Goal: Task Accomplishment & Management: Use online tool/utility

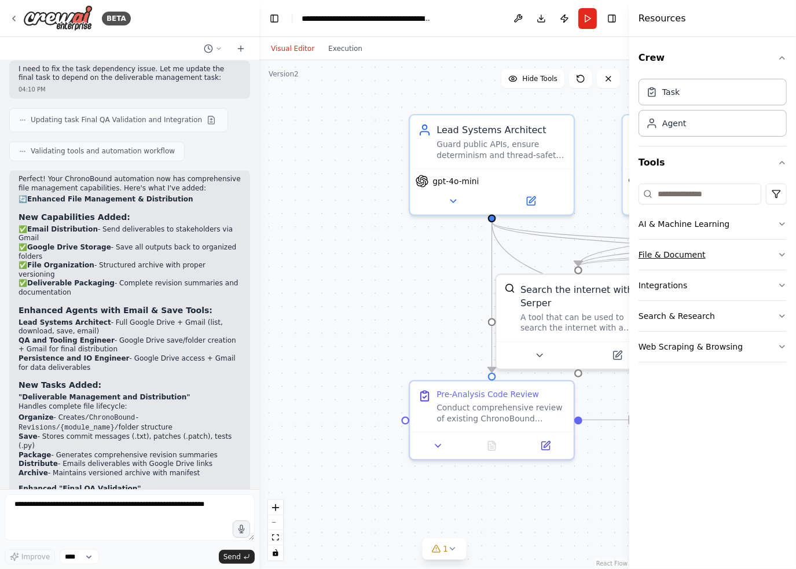
click at [776, 255] on button "File & Document" at bounding box center [713, 255] width 148 height 30
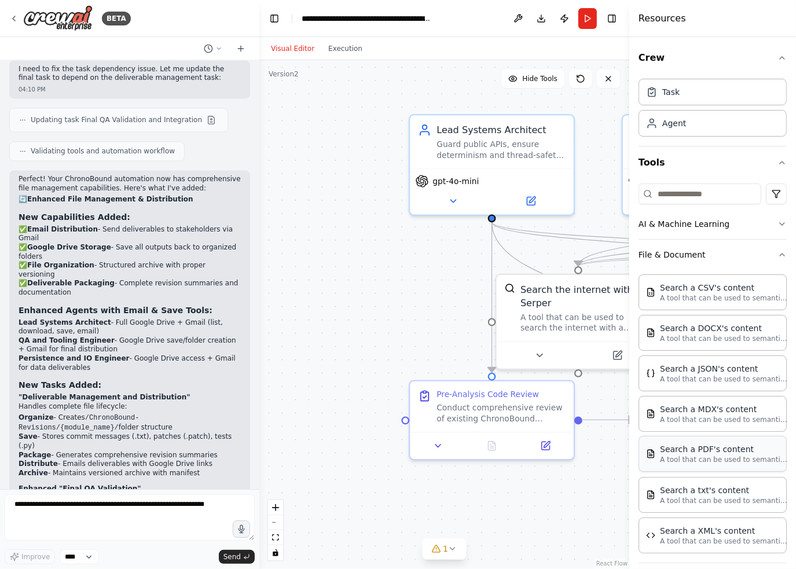
scroll to position [102, 0]
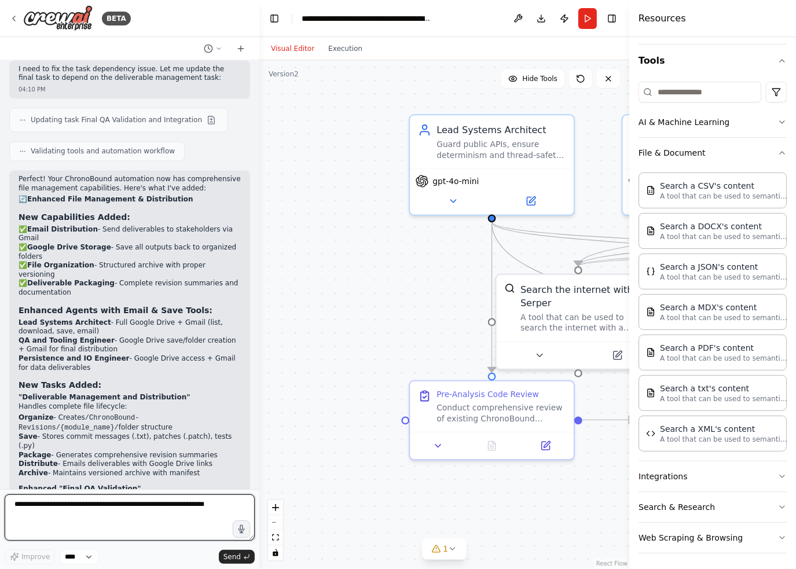
click at [146, 499] on textarea at bounding box center [130, 518] width 250 height 46
type textarea "**********"
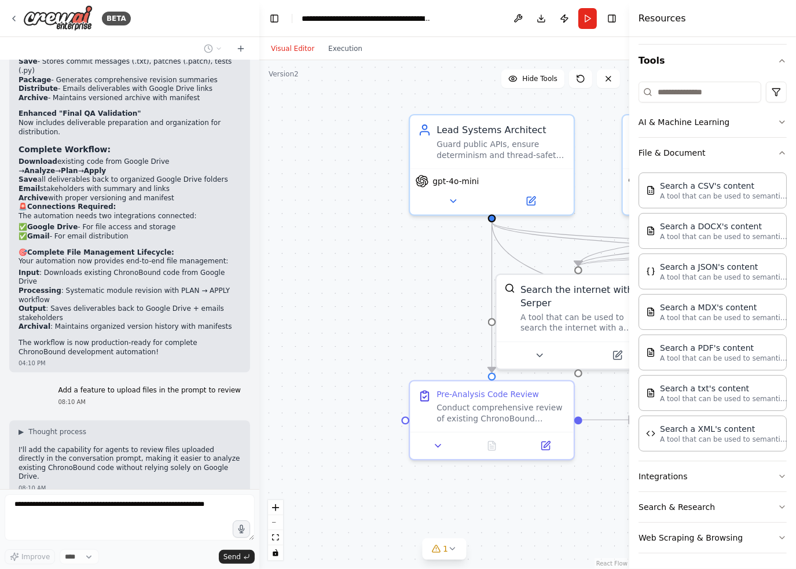
scroll to position [6728, 0]
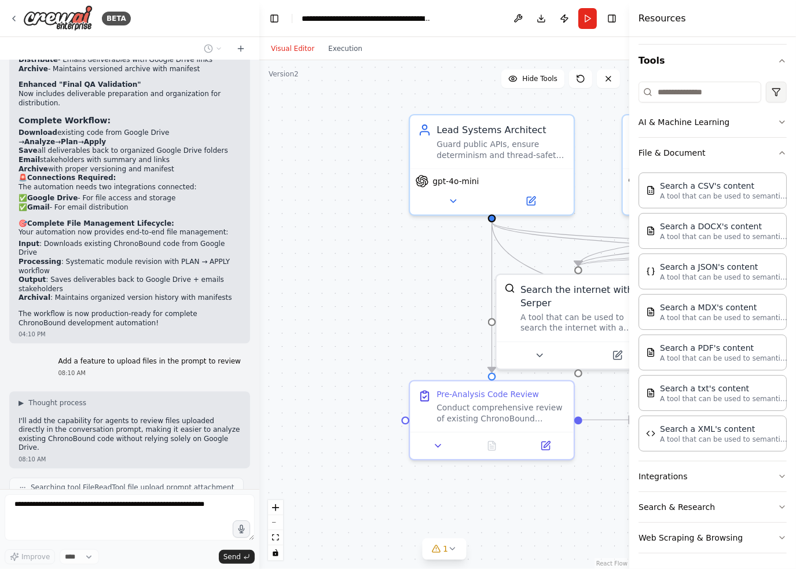
click at [774, 91] on html "BETA Project: ChronoBound — Modular, AI-driven VTT/engine Objective Automate a …" at bounding box center [398, 284] width 796 height 569
click at [744, 56] on html "BETA Project: ChronoBound — Modular, AI-driven VTT/engine Objective Automate a …" at bounding box center [398, 284] width 796 height 569
click at [778, 155] on icon "button" at bounding box center [782, 152] width 9 height 9
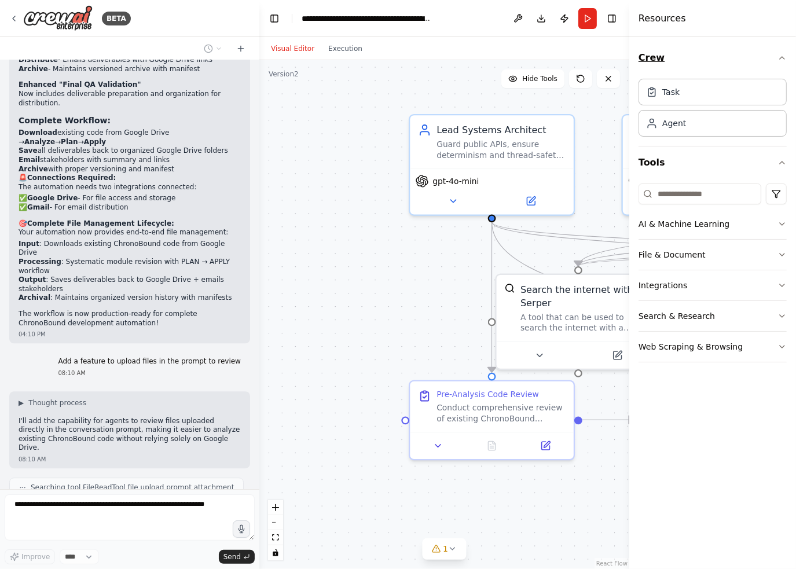
click at [783, 57] on icon "button" at bounding box center [782, 58] width 5 height 2
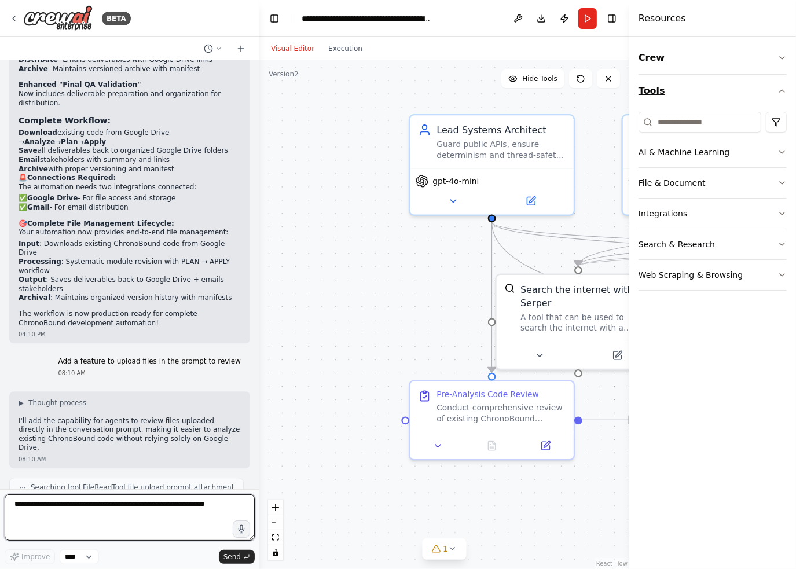
click at [785, 96] on button "Tools" at bounding box center [713, 91] width 148 height 32
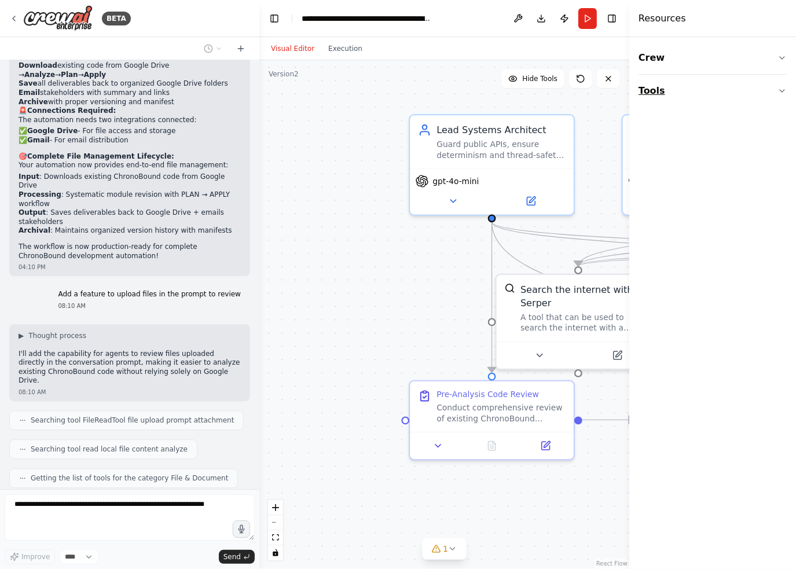
scroll to position [6805, 0]
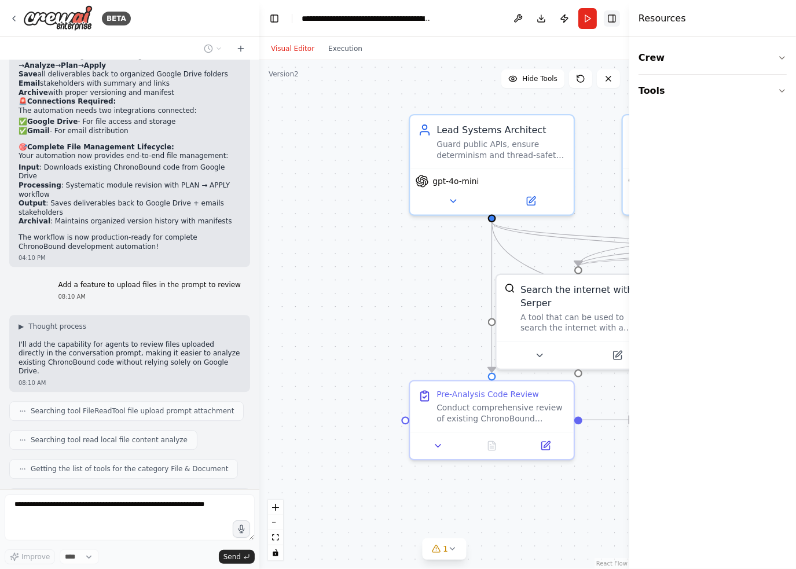
click at [614, 19] on button "Toggle Right Sidebar" at bounding box center [612, 18] width 16 height 16
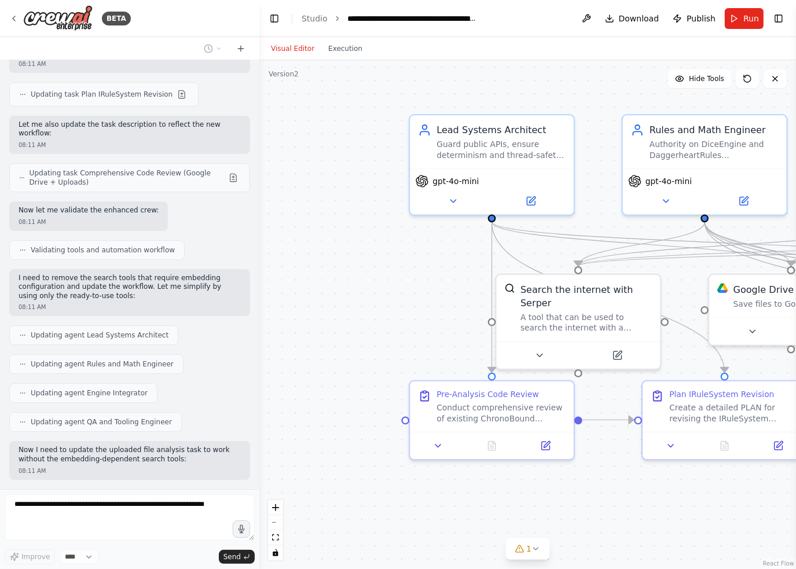
scroll to position [7545, 0]
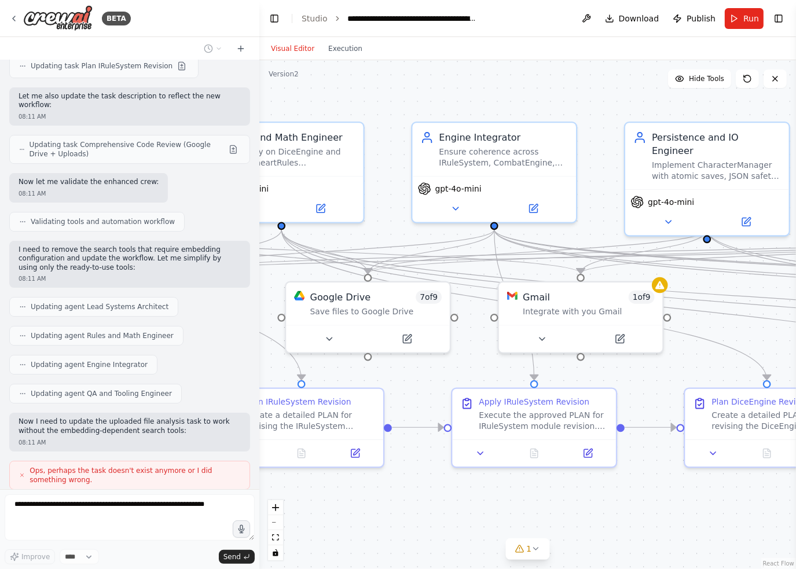
click at [231, 508] on div "BETA Project: ChronoBound — Modular, AI-driven VTT/engine Objective Automate a …" at bounding box center [398, 284] width 796 height 569
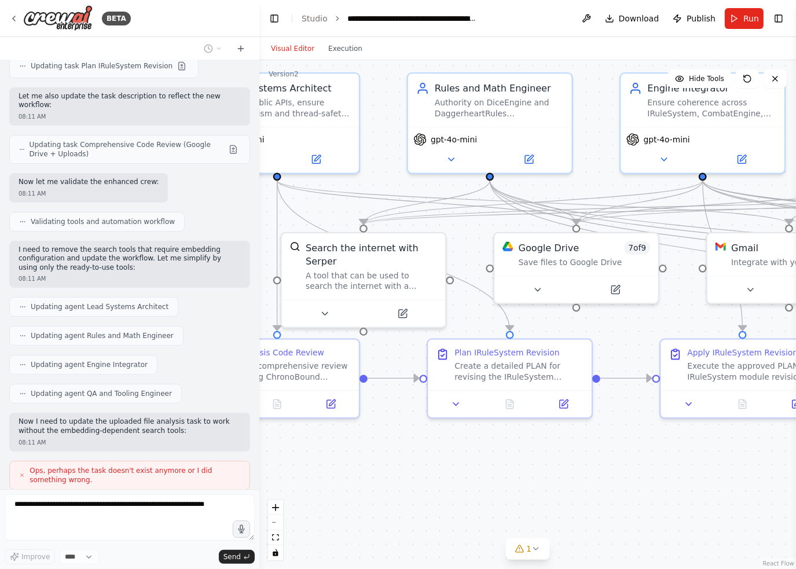
drag, startPoint x: 534, startPoint y: 460, endPoint x: 195, endPoint y: 474, distance: 339.6
click at [218, 470] on div "BETA Project: ChronoBound — Modular, AI-driven VTT/engine Objective Automate a …" at bounding box center [398, 284] width 796 height 569
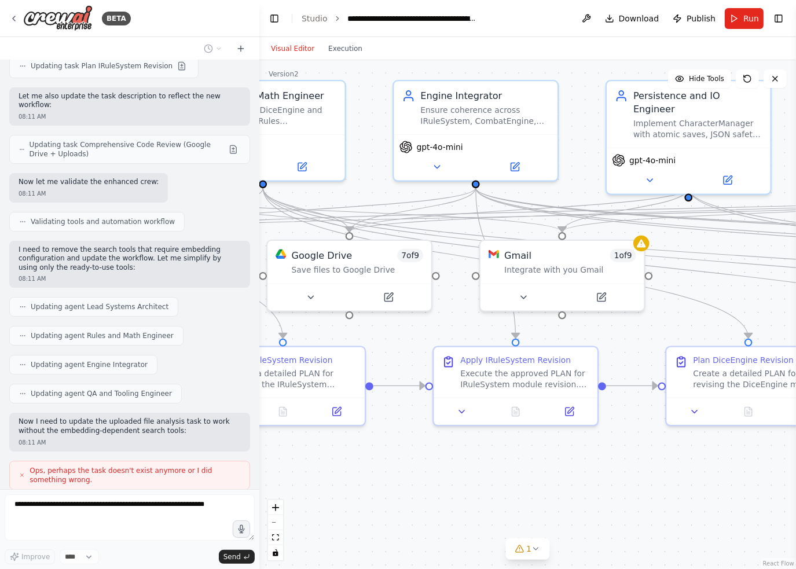
drag, startPoint x: 614, startPoint y: 461, endPoint x: 307, endPoint y: 453, distance: 306.4
click at [314, 453] on div ".deletable-edge-delete-btn { width: 20px; height: 20px; border: 0px solid #ffff…" at bounding box center [527, 314] width 537 height 509
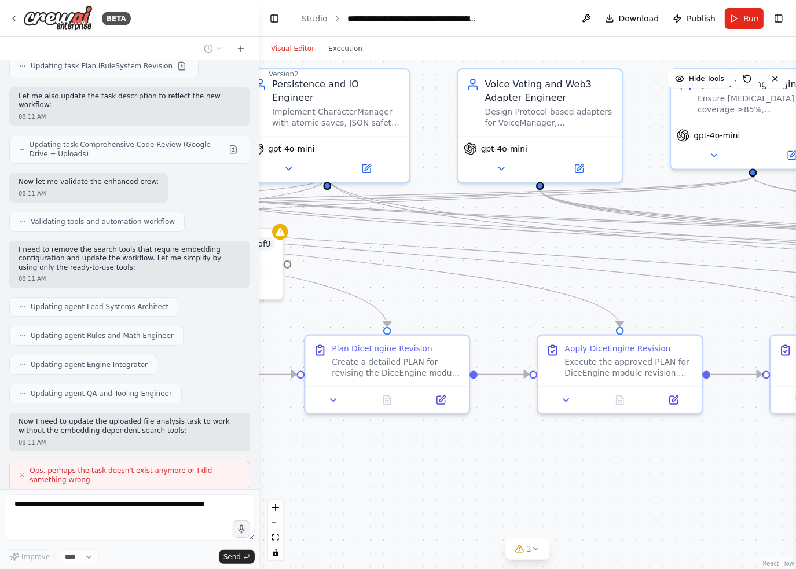
drag, startPoint x: 683, startPoint y: 478, endPoint x: 320, endPoint y: 479, distance: 362.5
click at [342, 477] on div ".deletable-edge-delete-btn { width: 20px; height: 20px; border: 0px solid #ffff…" at bounding box center [527, 314] width 537 height 509
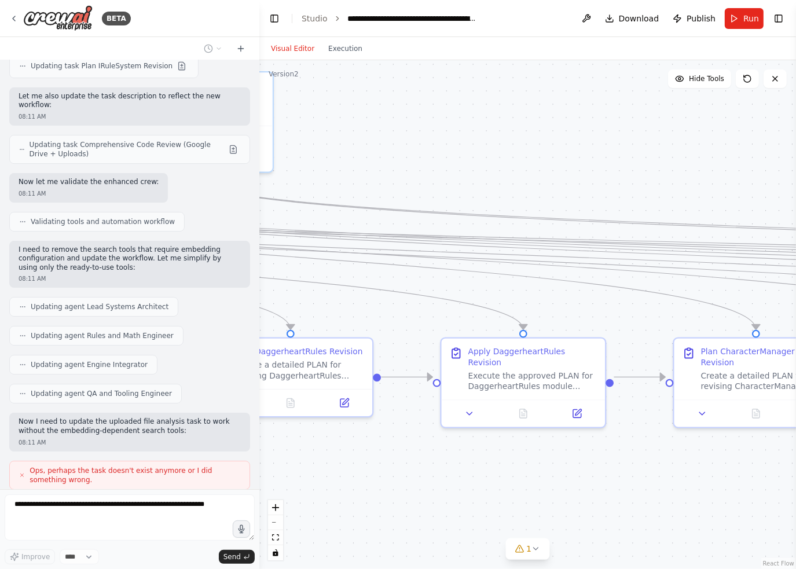
drag, startPoint x: 614, startPoint y: 486, endPoint x: 288, endPoint y: 495, distance: 326.7
click at [309, 493] on div ".deletable-edge-delete-btn { width: 20px; height: 20px; border: 0px solid #ffff…" at bounding box center [527, 314] width 537 height 509
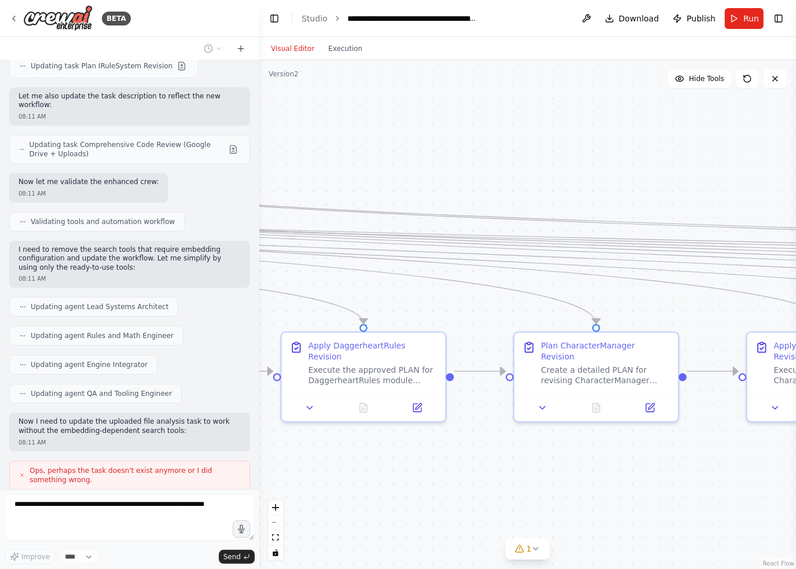
drag, startPoint x: 668, startPoint y: 496, endPoint x: 379, endPoint y: 504, distance: 288.5
click at [383, 504] on div ".deletable-edge-delete-btn { width: 20px; height: 20px; border: 0px solid #ffff…" at bounding box center [527, 314] width 537 height 509
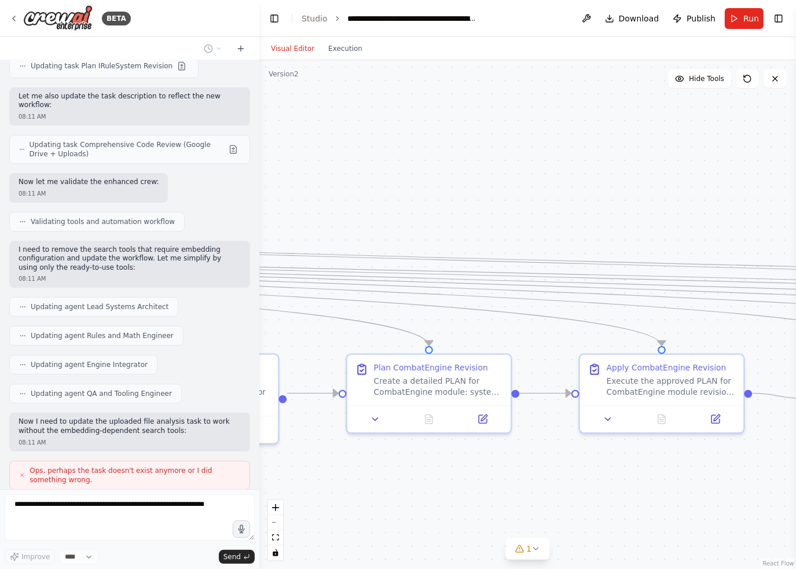
drag, startPoint x: 792, startPoint y: 477, endPoint x: 334, endPoint y: 499, distance: 458.6
click at [357, 496] on div ".deletable-edge-delete-btn { width: 20px; height: 20px; border: 0px solid #ffff…" at bounding box center [527, 314] width 537 height 509
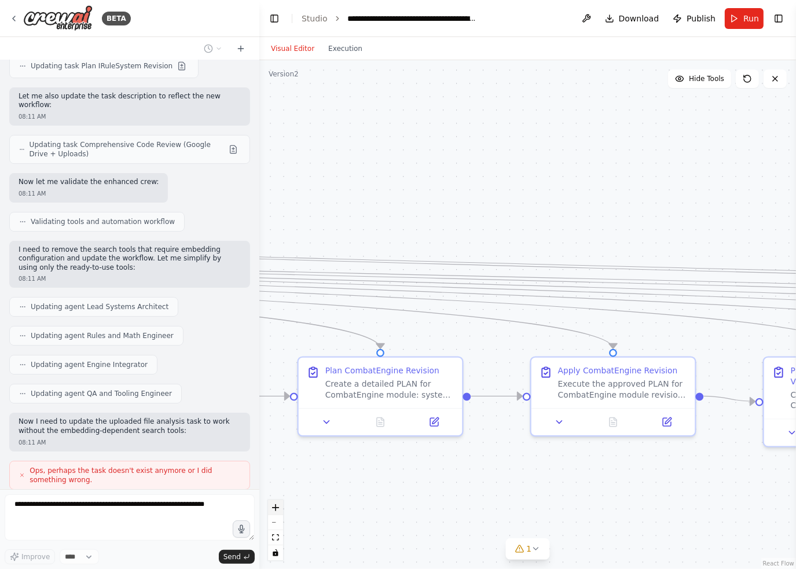
drag, startPoint x: 608, startPoint y: 500, endPoint x: 272, endPoint y: 513, distance: 336.7
click at [272, 513] on div ".deletable-edge-delete-btn { width: 20px; height: 20px; border: 0px solid #ffff…" at bounding box center [527, 314] width 537 height 509
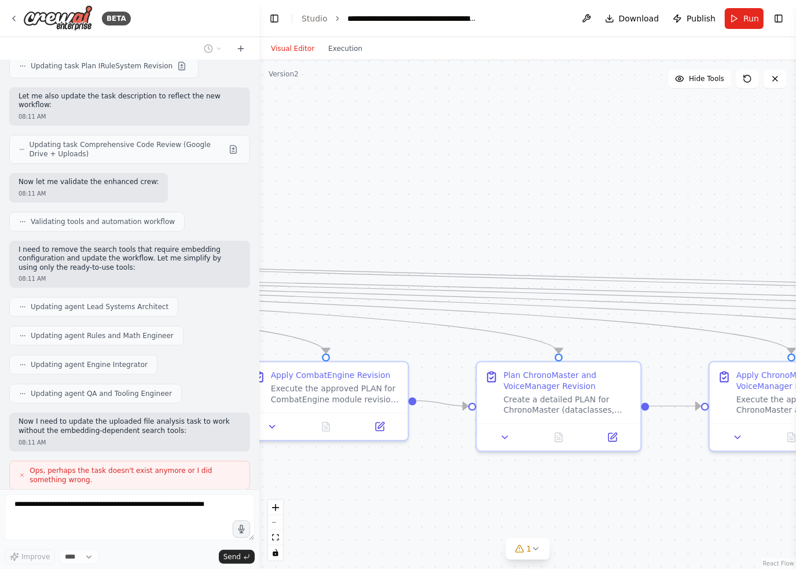
drag, startPoint x: 389, startPoint y: 526, endPoint x: 796, endPoint y: 467, distance: 410.8
click at [796, 468] on div "BETA Project: ChronoBound — Modular, AI-driven VTT/engine Objective Automate a …" at bounding box center [398, 284] width 796 height 569
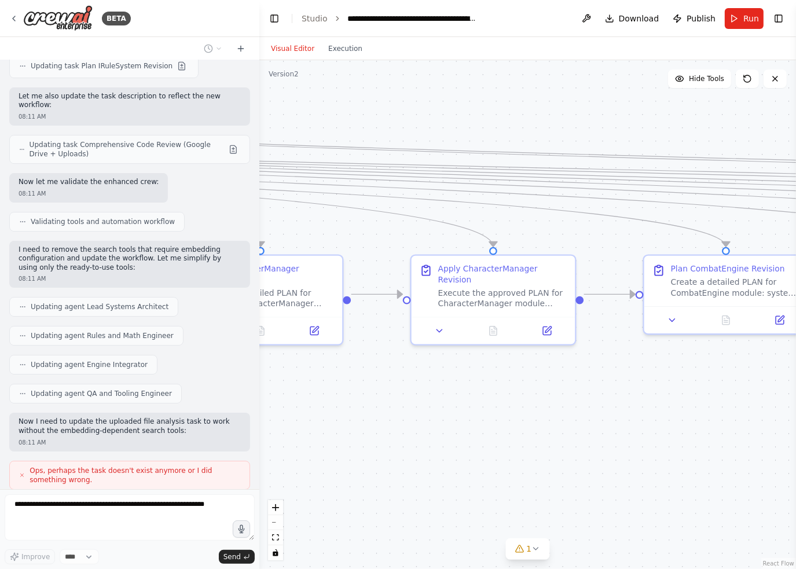
drag, startPoint x: 576, startPoint y: 448, endPoint x: 796, endPoint y: 379, distance: 230.6
click at [796, 380] on div "BETA Project: ChronoBound — Modular, AI-driven VTT/engine Objective Automate a …" at bounding box center [398, 284] width 796 height 569
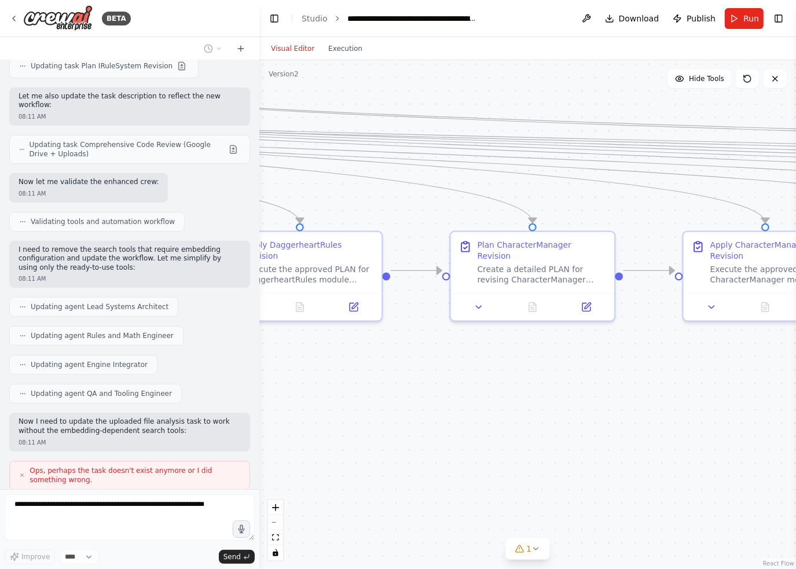
drag, startPoint x: 324, startPoint y: 405, endPoint x: 726, endPoint y: 382, distance: 402.0
click at [716, 383] on div ".deletable-edge-delete-btn { width: 20px; height: 20px; border: 0px solid #ffff…" at bounding box center [527, 314] width 537 height 509
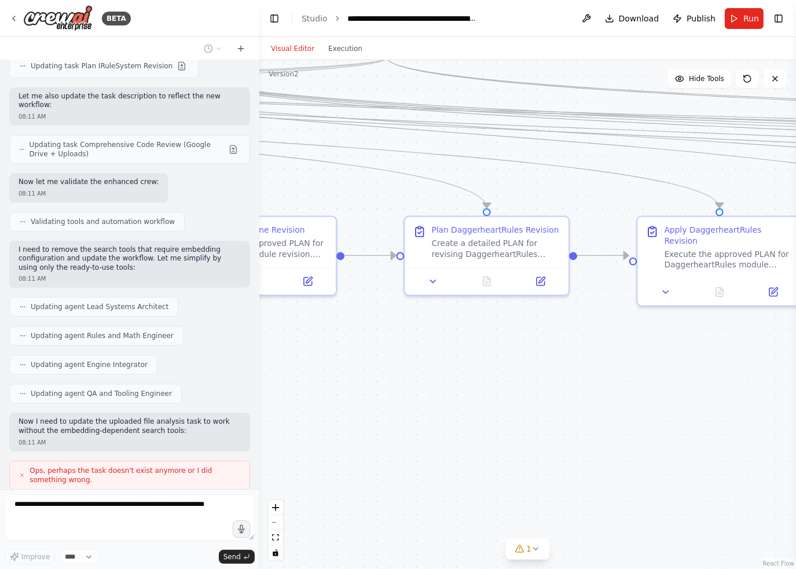
drag, startPoint x: 391, startPoint y: 405, endPoint x: 693, endPoint y: 400, distance: 301.2
click at [687, 400] on div ".deletable-edge-delete-btn { width: 20px; height: 20px; border: 0px solid #ffff…" at bounding box center [527, 314] width 537 height 509
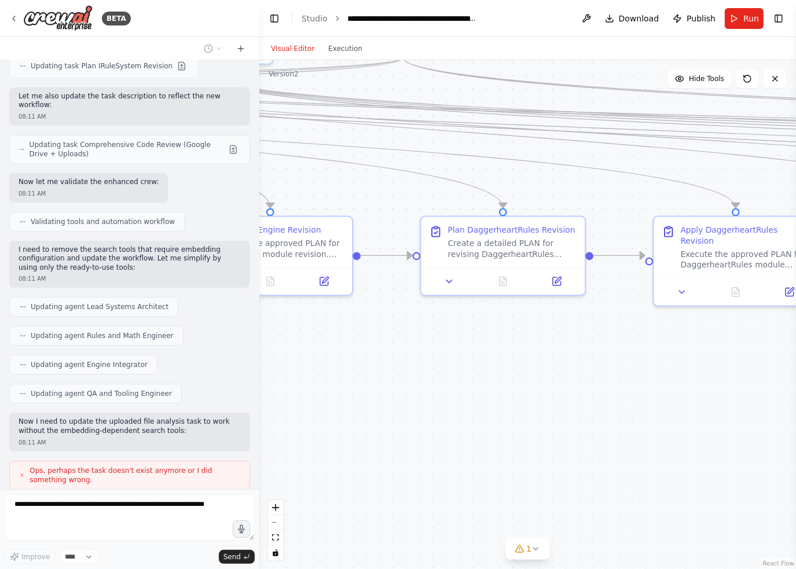
drag, startPoint x: 420, startPoint y: 402, endPoint x: 728, endPoint y: 435, distance: 309.2
click at [721, 437] on div ".deletable-edge-delete-btn { width: 20px; height: 20px; border: 0px solid #ffff…" at bounding box center [527, 314] width 537 height 509
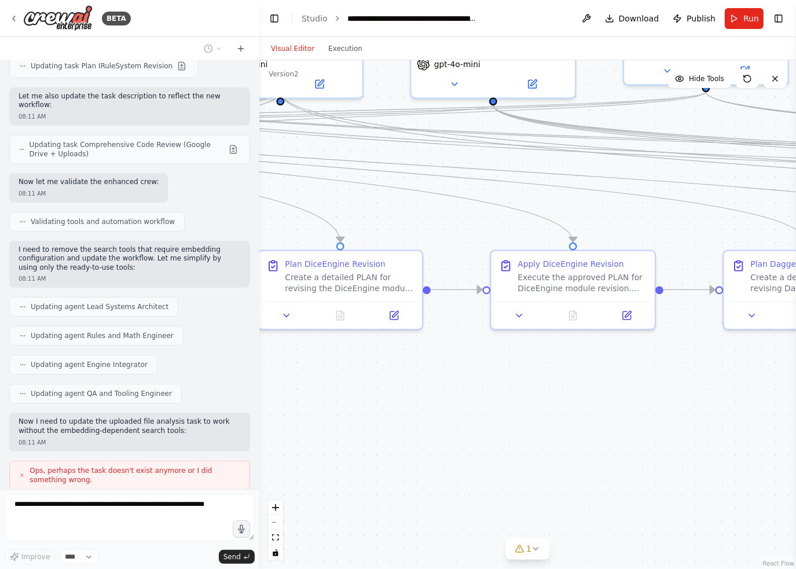
drag, startPoint x: 373, startPoint y: 419, endPoint x: 722, endPoint y: 412, distance: 349.2
click at [721, 412] on div ".deletable-edge-delete-btn { width: 20px; height: 20px; border: 0px solid #ffff…" at bounding box center [527, 314] width 537 height 509
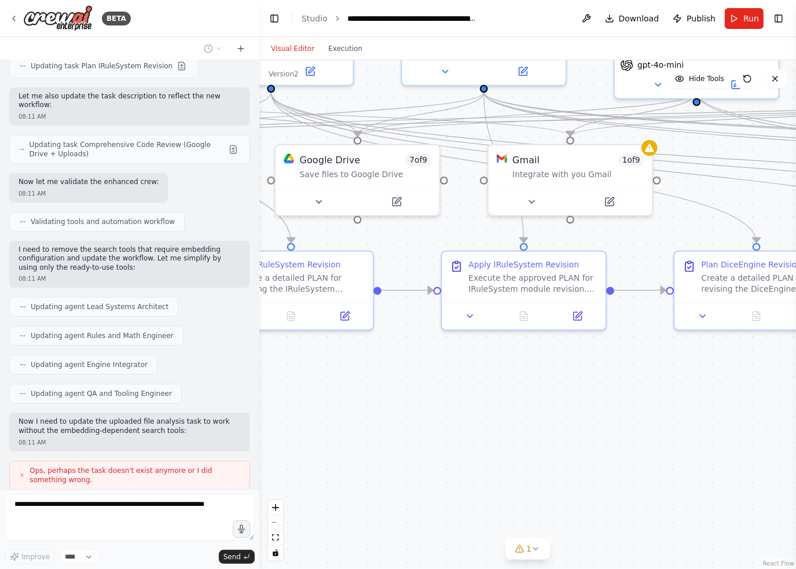
drag, startPoint x: 554, startPoint y: 395, endPoint x: 796, endPoint y: 412, distance: 242.7
click at [796, 412] on div "BETA Project: ChronoBound — Modular, AI-driven VTT/engine Objective Automate a …" at bounding box center [398, 284] width 796 height 569
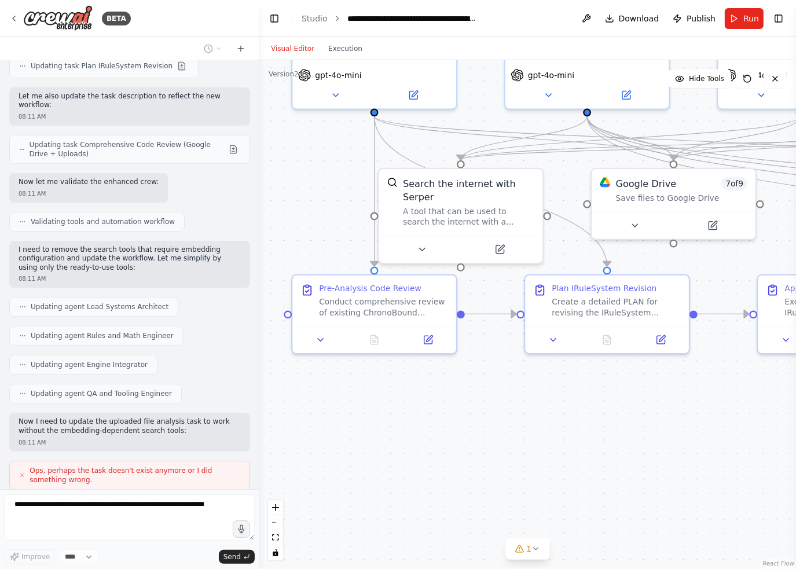
drag, startPoint x: 486, startPoint y: 408, endPoint x: 690, endPoint y: 428, distance: 204.8
click at [690, 426] on div ".deletable-edge-delete-btn { width: 20px; height: 20px; border: 0px solid #ffff…" at bounding box center [527, 314] width 537 height 509
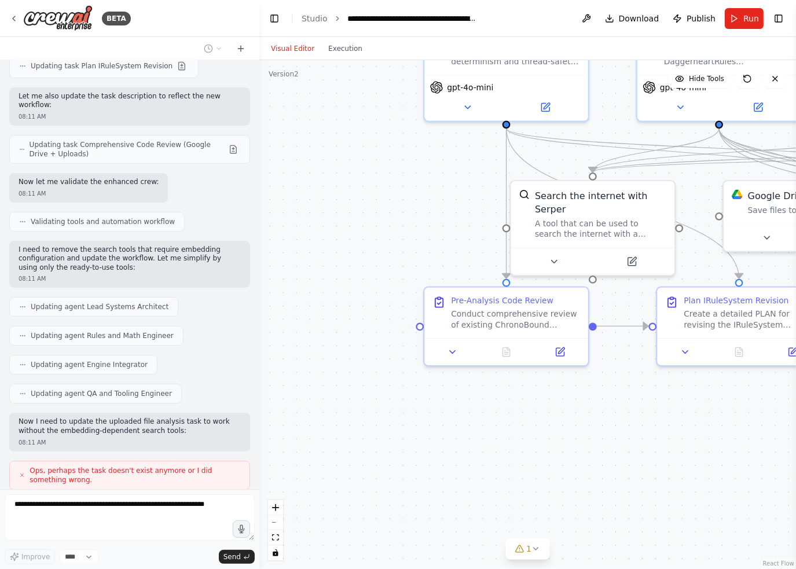
scroll to position [7612, 0]
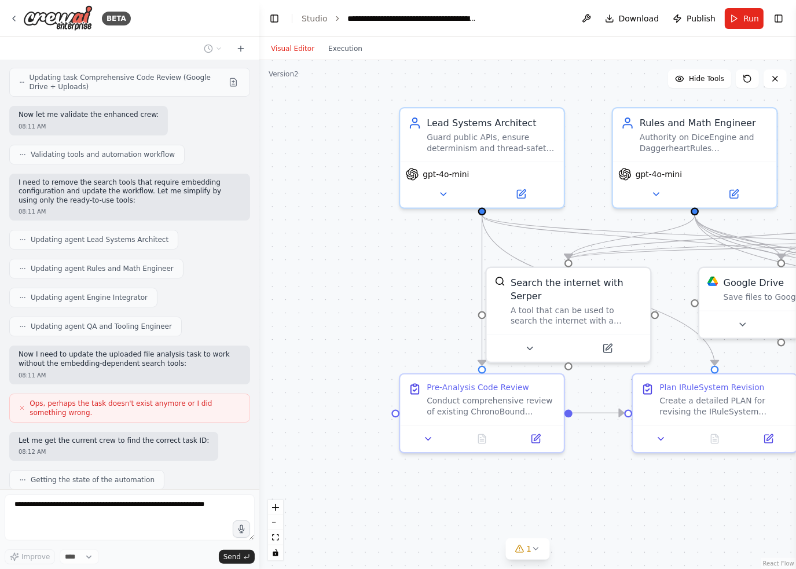
drag, startPoint x: 666, startPoint y: 401, endPoint x: 609, endPoint y: 498, distance: 112.4
click at [635, 503] on div ".deletable-edge-delete-btn { width: 20px; height: 20px; border: 0px solid #ffff…" at bounding box center [527, 314] width 537 height 509
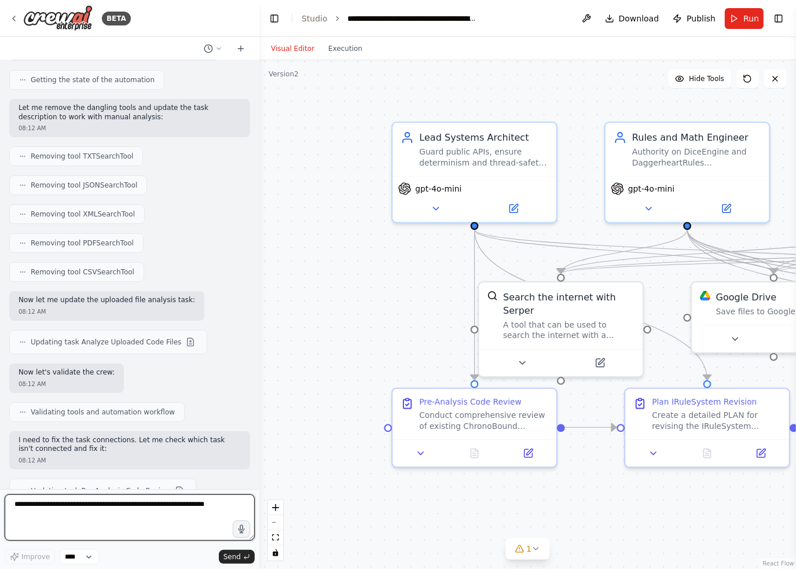
scroll to position [8021, 0]
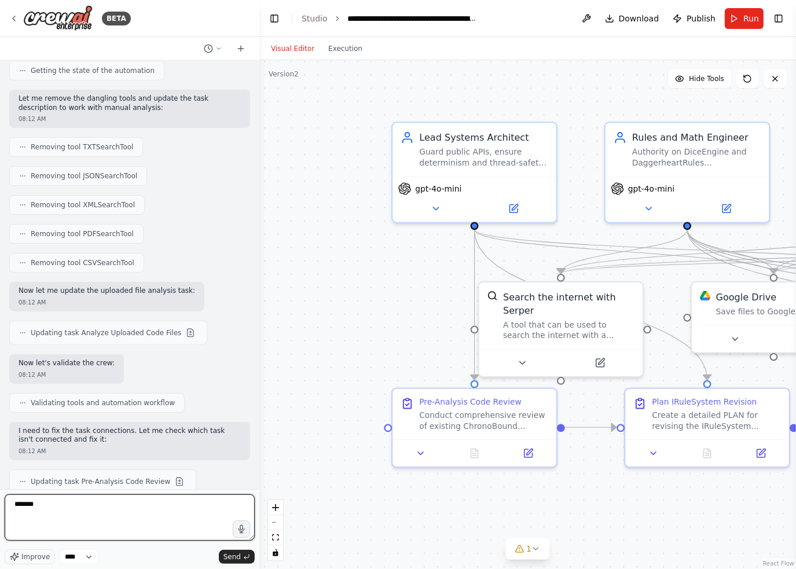
type textarea "********"
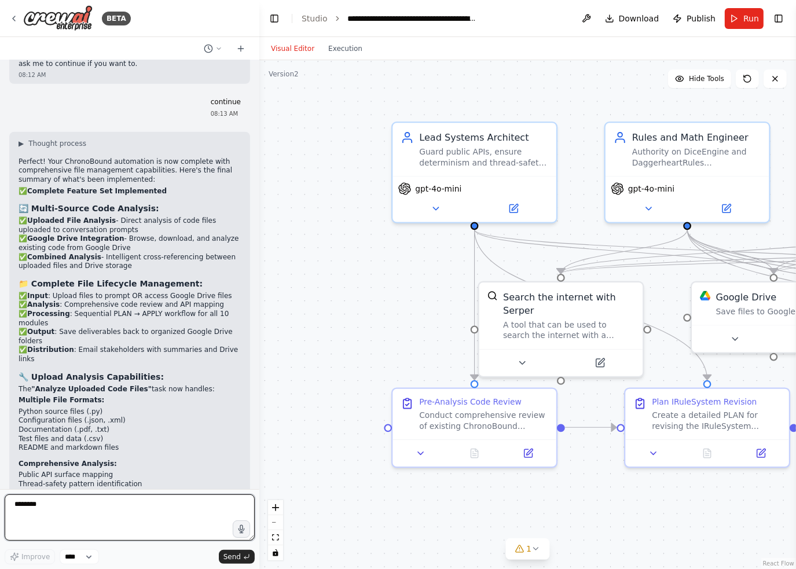
scroll to position [8727, 0]
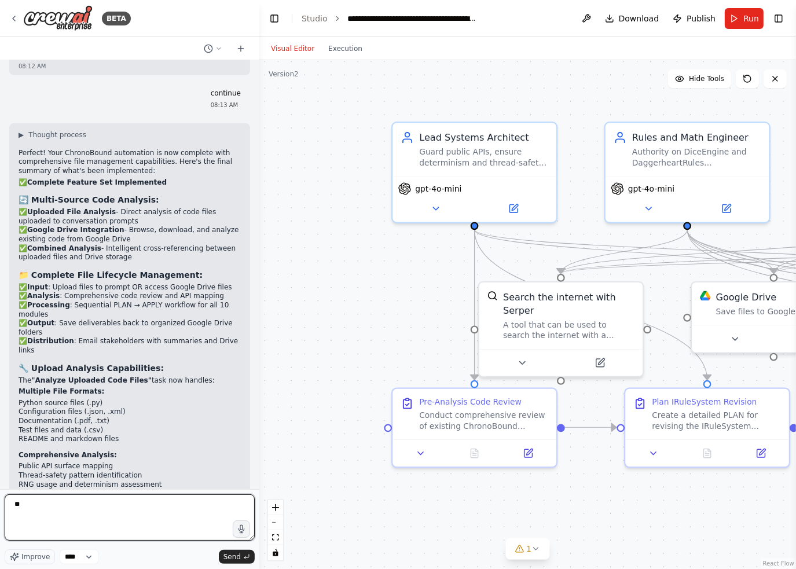
type textarea "*"
type textarea "**********"
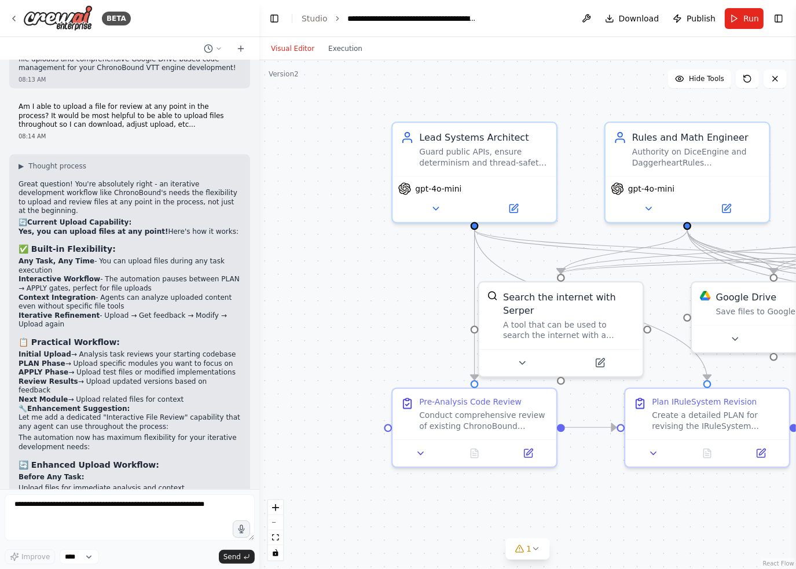
scroll to position [9440, 0]
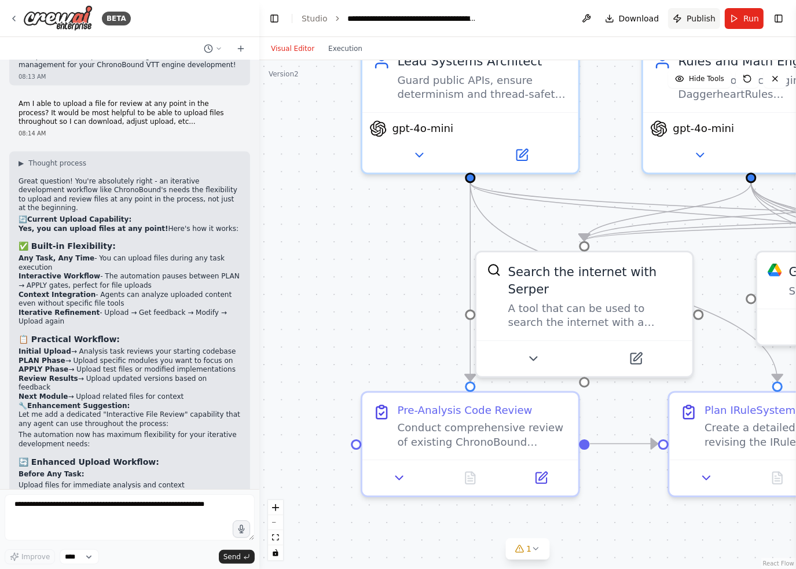
click at [701, 20] on span "Publish" at bounding box center [701, 19] width 29 height 12
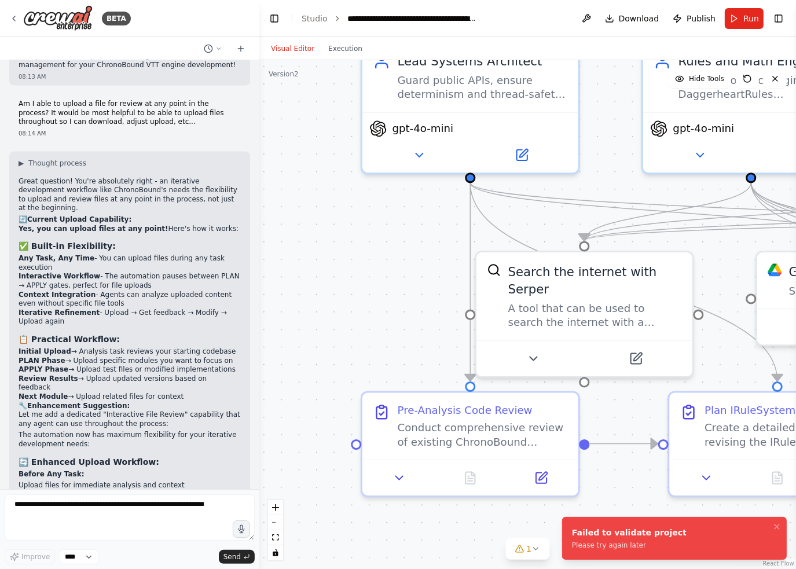
click at [636, 544] on div "Please try again later" at bounding box center [629, 545] width 115 height 9
click at [696, 18] on span "Publish" at bounding box center [701, 19] width 29 height 12
click at [535, 551] on icon at bounding box center [536, 548] width 9 height 9
click at [505, 537] on div "Issues found Gmail integration is not connected. Please connect before using it." at bounding box center [527, 533] width 265 height 53
click at [451, 528] on div "Issues found" at bounding box center [528, 522] width 246 height 21
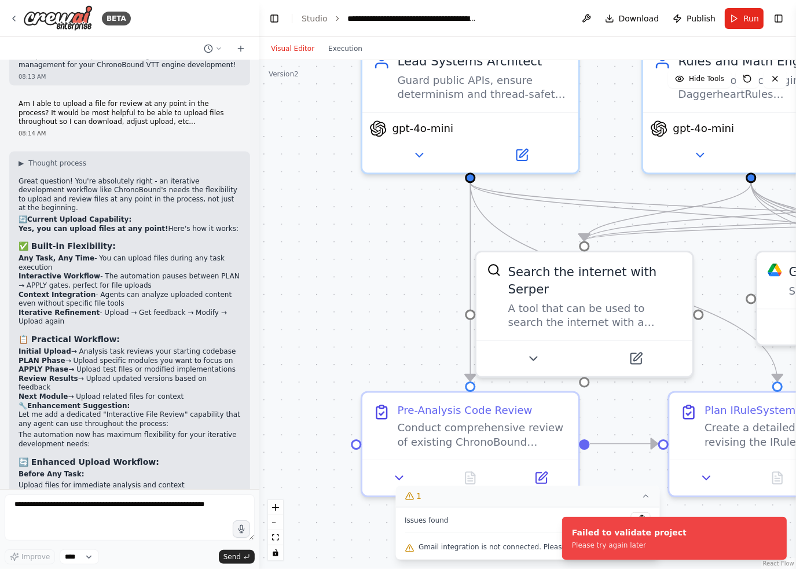
click at [422, 499] on span "1" at bounding box center [418, 496] width 5 height 12
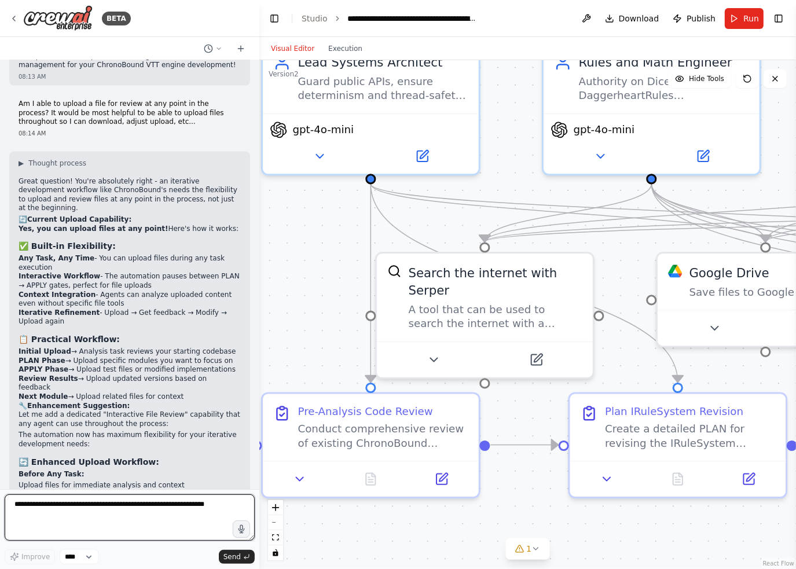
drag, startPoint x: 580, startPoint y: 504, endPoint x: 156, endPoint y: 532, distance: 424.7
click at [156, 532] on div "BETA Project: ChronoBound — Modular, AI-driven VTT/engine Objective Automate a …" at bounding box center [398, 284] width 796 height 569
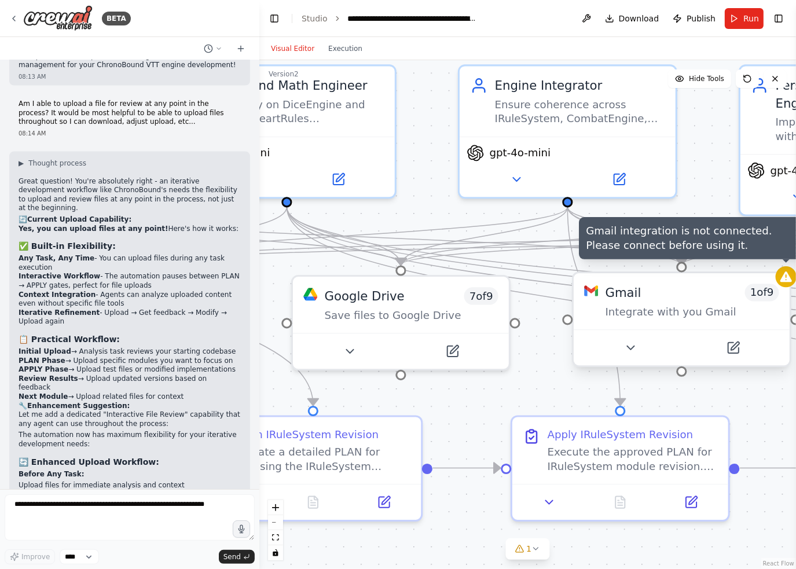
click at [790, 278] on icon at bounding box center [787, 277] width 12 height 10
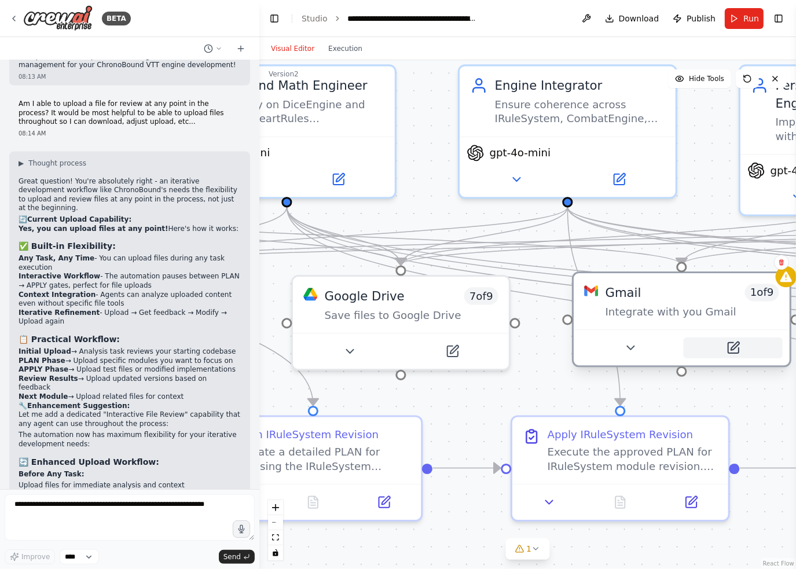
click at [736, 347] on icon at bounding box center [733, 348] width 10 height 10
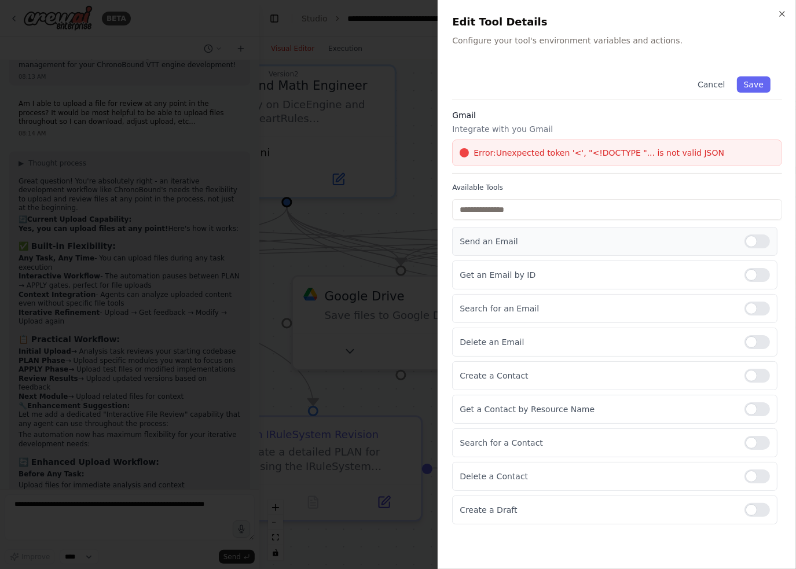
click at [758, 243] on div at bounding box center [757, 242] width 25 height 14
click at [784, 13] on icon "button" at bounding box center [782, 13] width 9 height 9
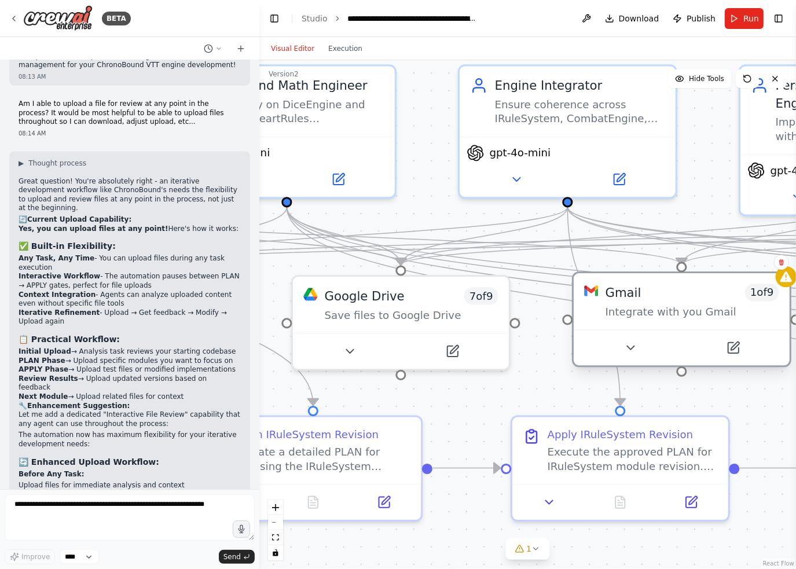
click at [768, 300] on span "1 of 9" at bounding box center [762, 292] width 34 height 17
click at [736, 341] on icon at bounding box center [733, 348] width 14 height 14
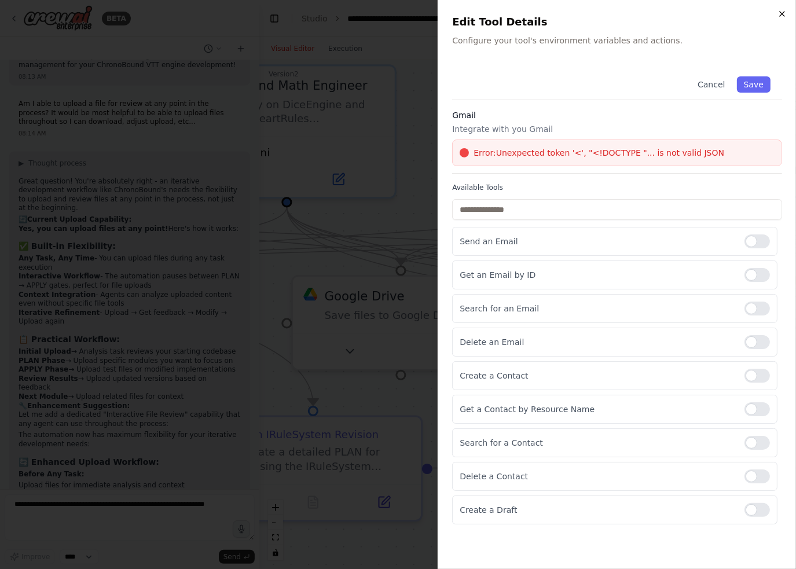
click at [785, 12] on icon "button" at bounding box center [782, 13] width 9 height 9
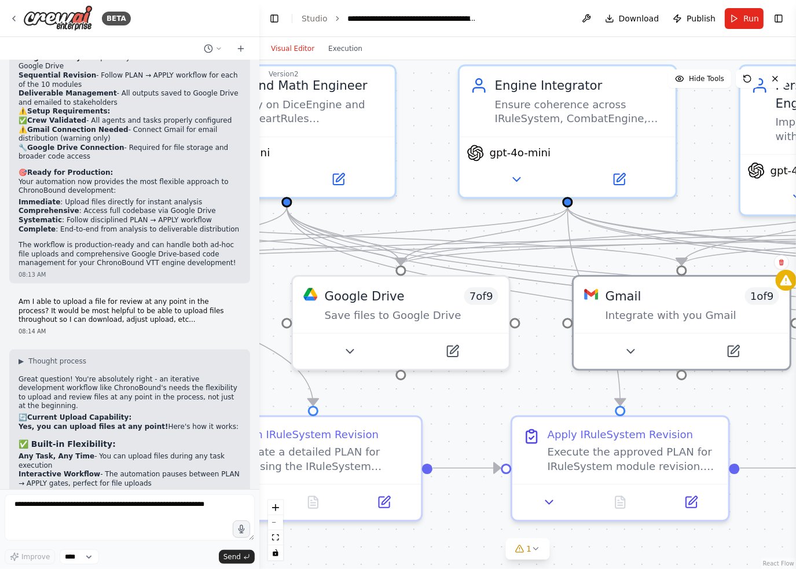
scroll to position [9209, 0]
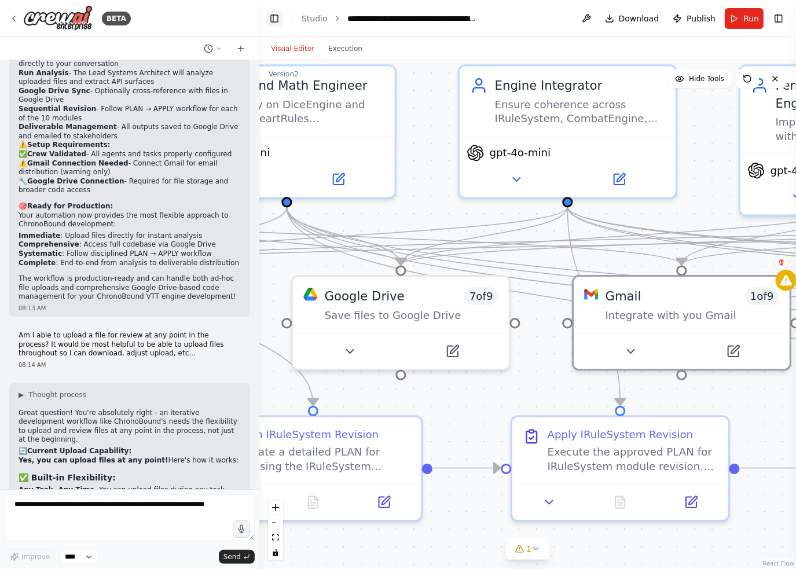
click at [276, 15] on button "Toggle Left Sidebar" at bounding box center [274, 18] width 16 height 16
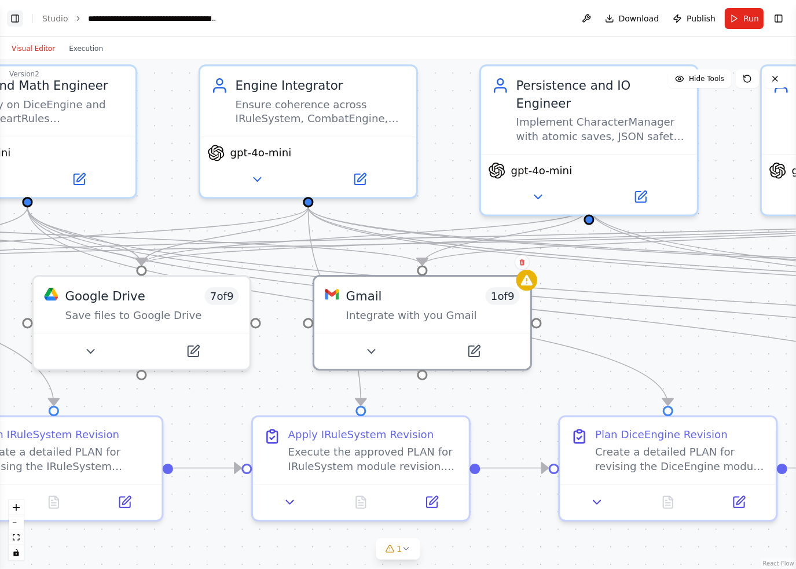
click at [16, 18] on button "Toggle Left Sidebar" at bounding box center [15, 18] width 16 height 16
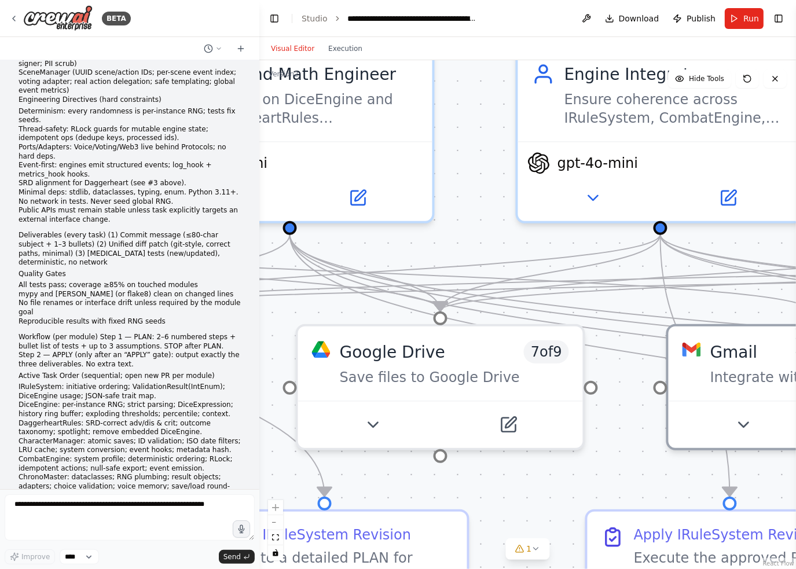
scroll to position [0, 0]
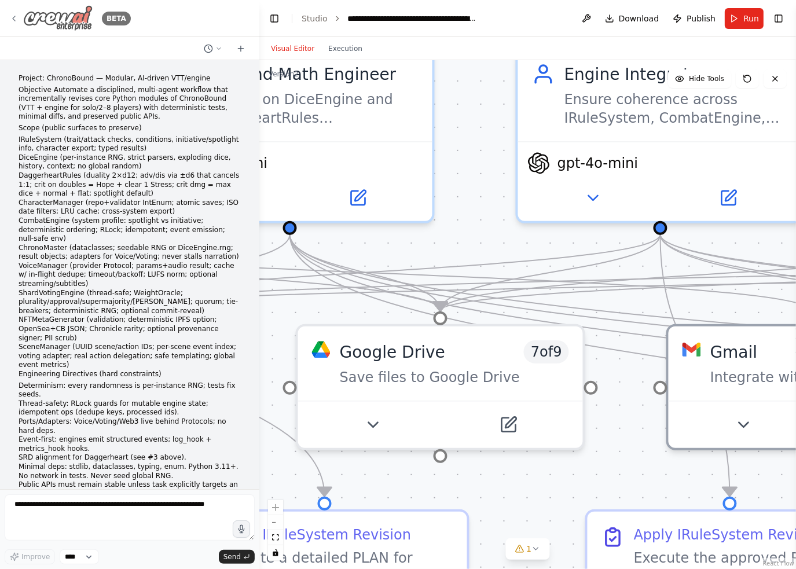
click at [69, 18] on img at bounding box center [57, 18] width 69 height 26
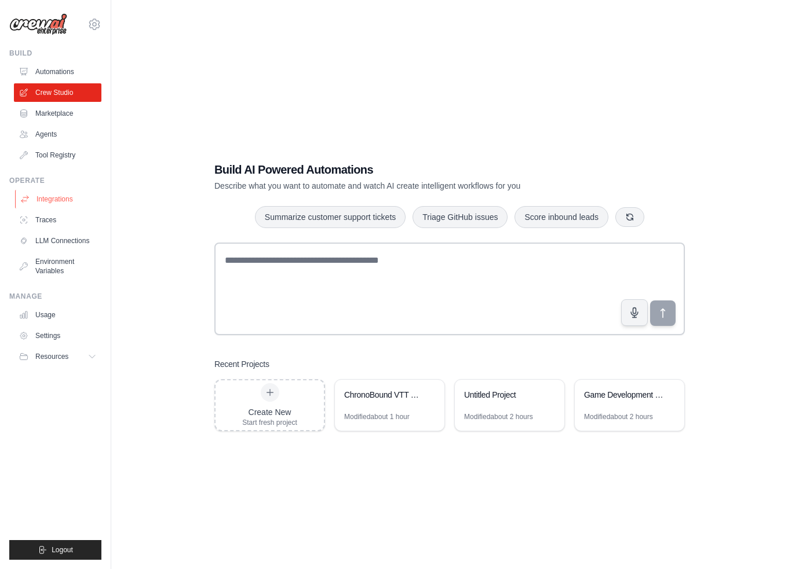
click at [67, 198] on link "Integrations" at bounding box center [58, 199] width 87 height 19
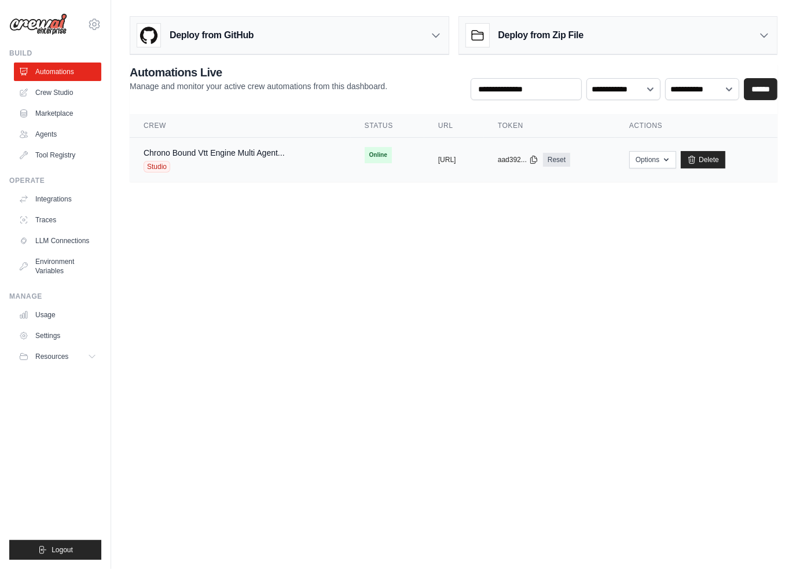
click at [230, 158] on div "Chrono Bound Vtt Engine Multi Agent..." at bounding box center [214, 153] width 141 height 12
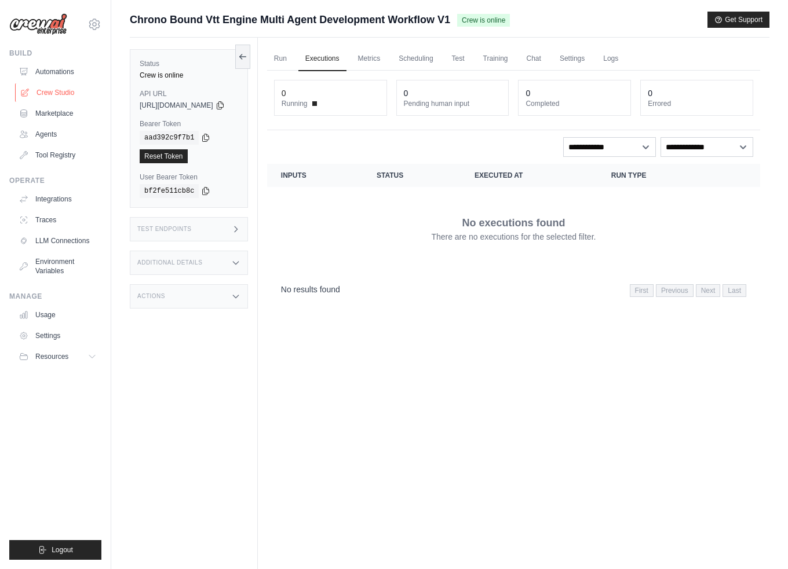
click at [60, 91] on link "Crew Studio" at bounding box center [58, 92] width 87 height 19
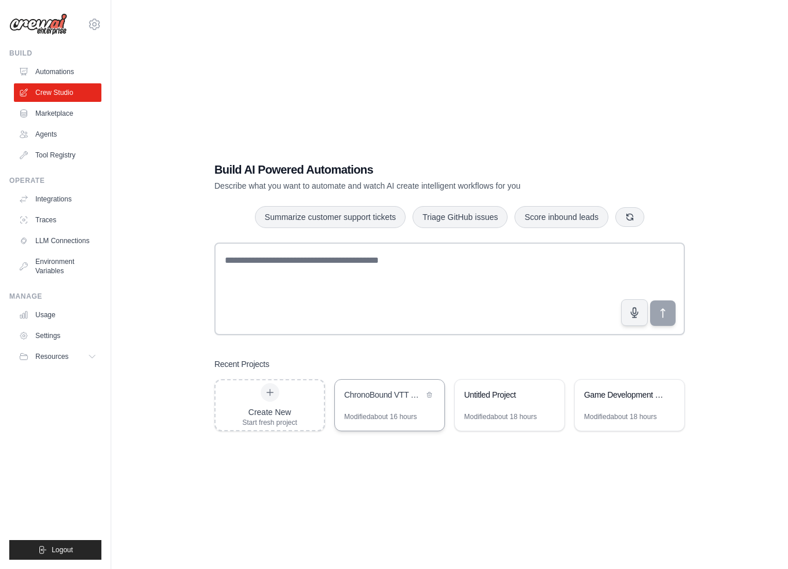
click at [375, 402] on div "ChronoBound VTT Engine - Multi-Agent Development Workflow" at bounding box center [389, 396] width 109 height 32
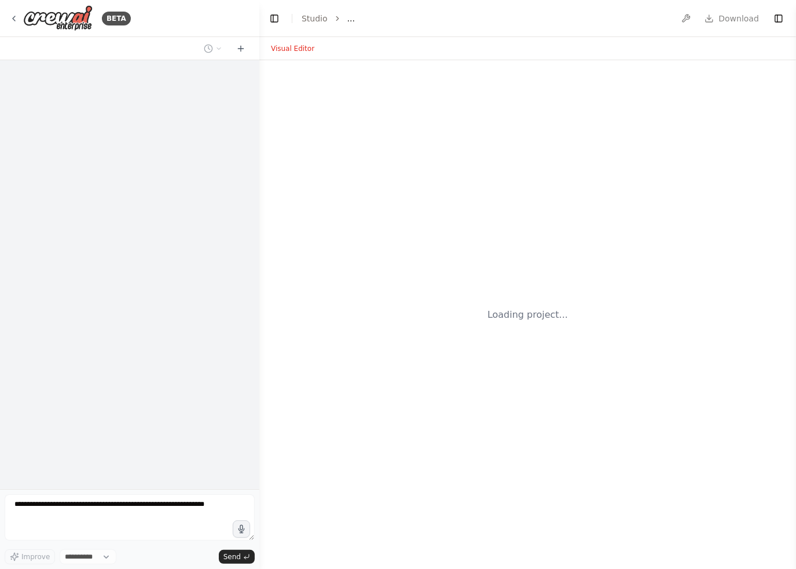
select select "****"
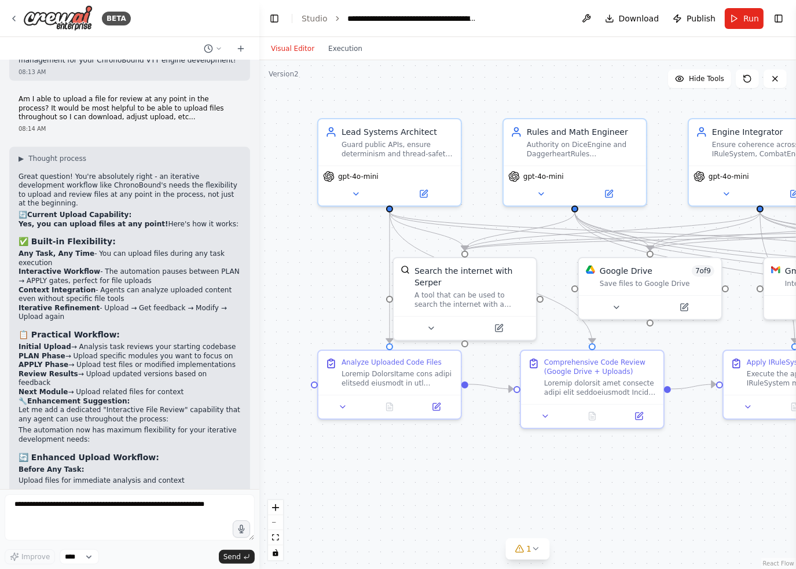
scroll to position [9440, 0]
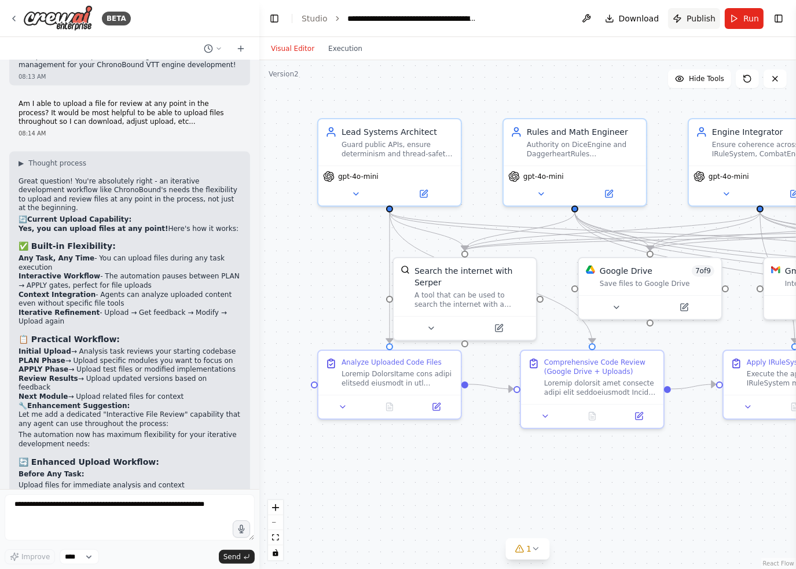
click at [710, 20] on span "Publish" at bounding box center [701, 19] width 29 height 12
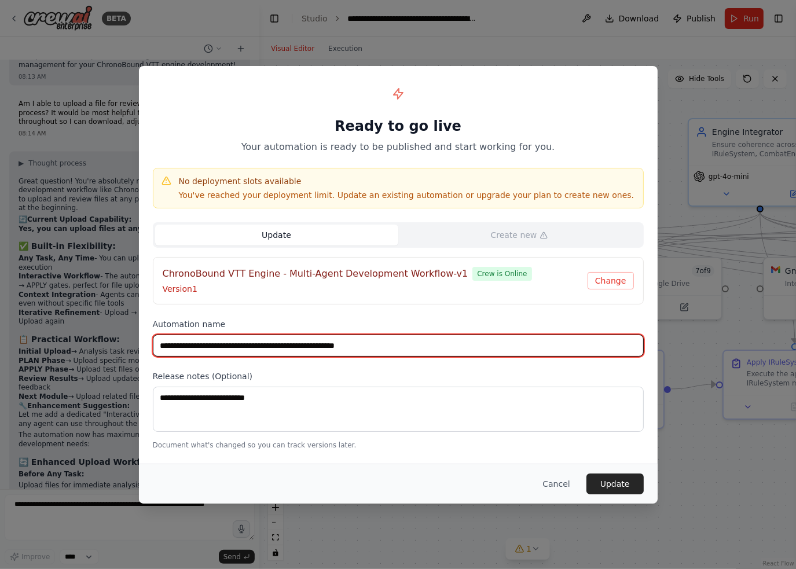
click at [419, 345] on input "**********" at bounding box center [398, 346] width 491 height 22
type input "**********"
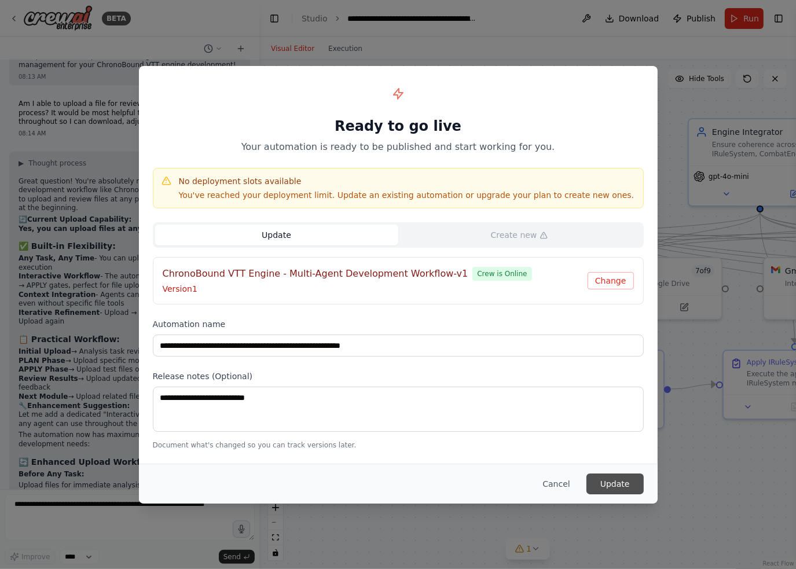
click at [605, 484] on button "Update" at bounding box center [615, 484] width 57 height 21
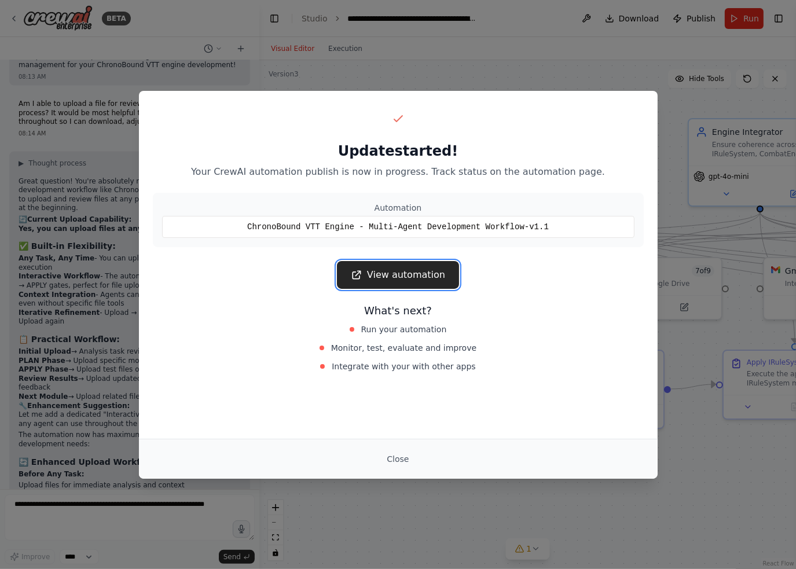
click at [427, 272] on link "View automation" at bounding box center [398, 275] width 122 height 28
click at [405, 456] on button "Close" at bounding box center [398, 459] width 41 height 21
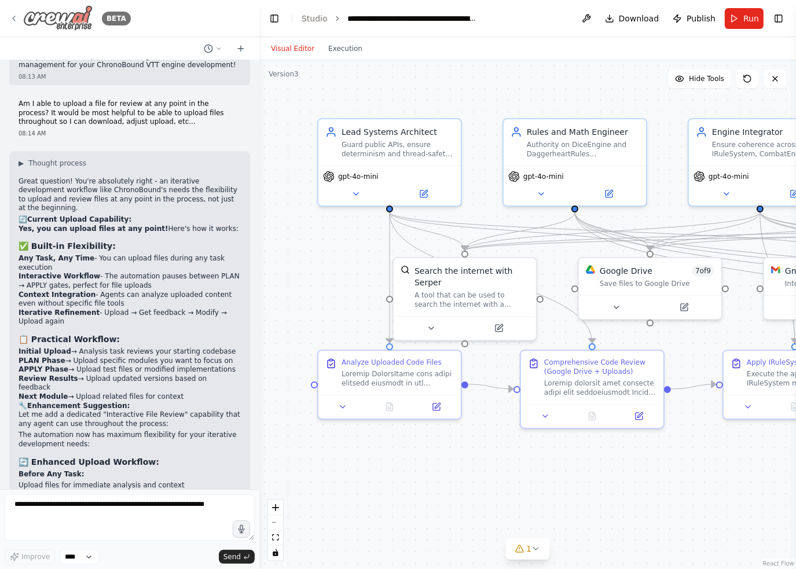
click at [47, 23] on img at bounding box center [57, 18] width 69 height 26
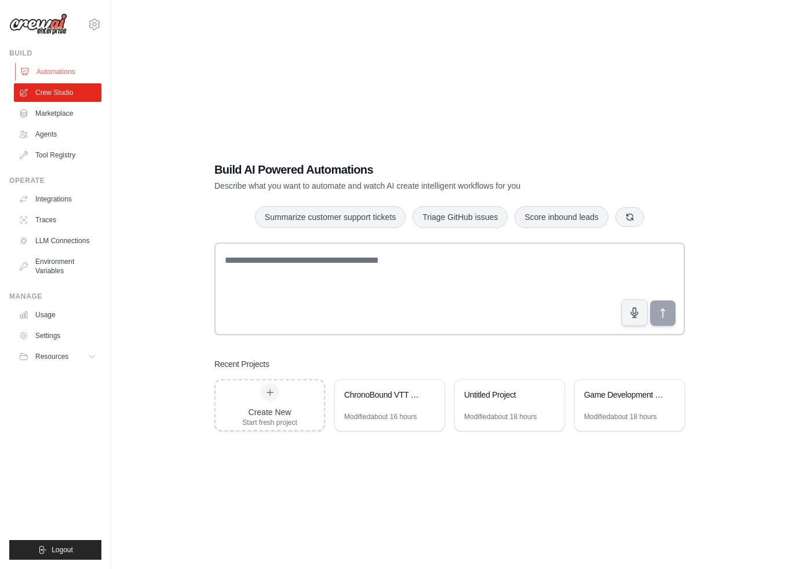
click at [60, 75] on link "Automations" at bounding box center [58, 72] width 87 height 19
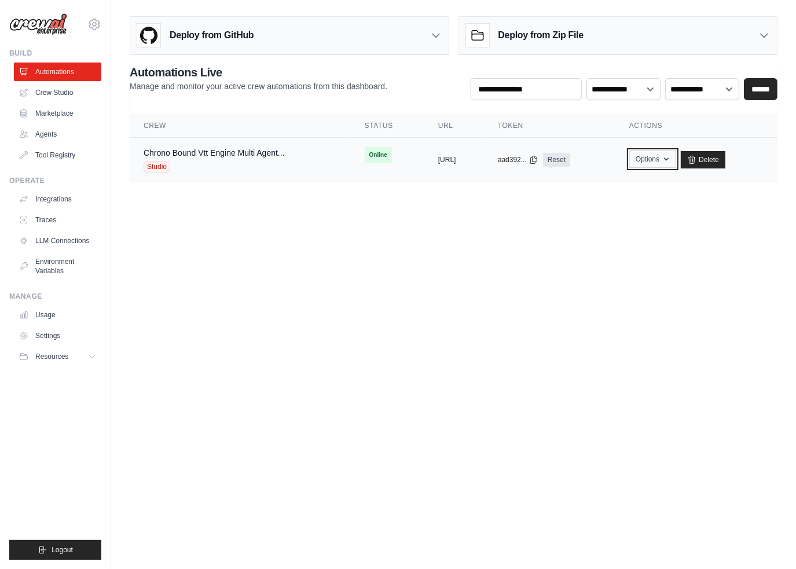
click at [676, 166] on button "Options" at bounding box center [652, 159] width 47 height 17
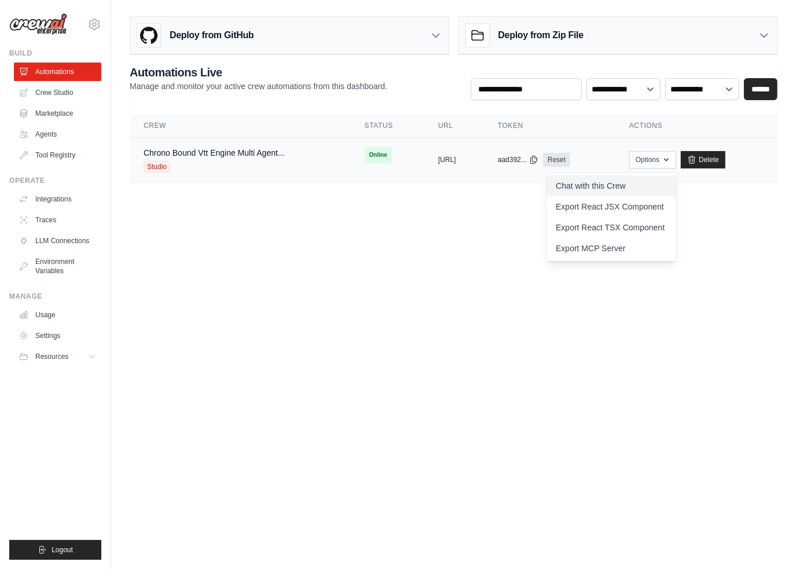
click at [638, 185] on link "Chat with this Crew" at bounding box center [612, 185] width 130 height 21
click at [71, 96] on link "Crew Studio" at bounding box center [58, 92] width 87 height 19
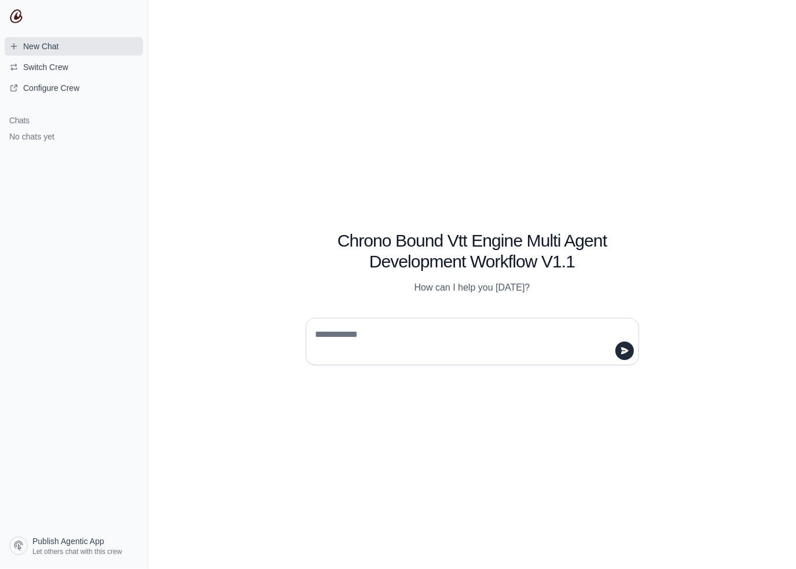
click at [43, 45] on span "New Chat" at bounding box center [40, 47] width 35 height 12
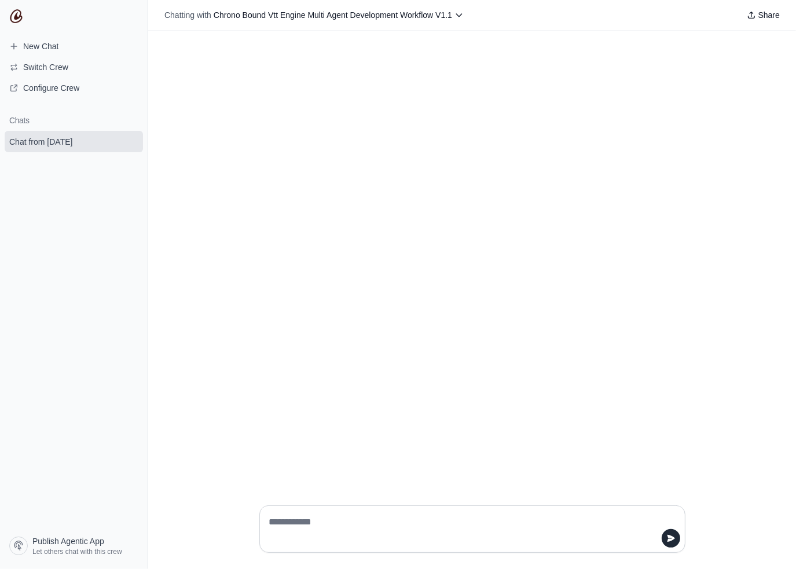
click at [307, 282] on div at bounding box center [472, 264] width 648 height 466
click at [354, 518] on textarea at bounding box center [469, 529] width 404 height 32
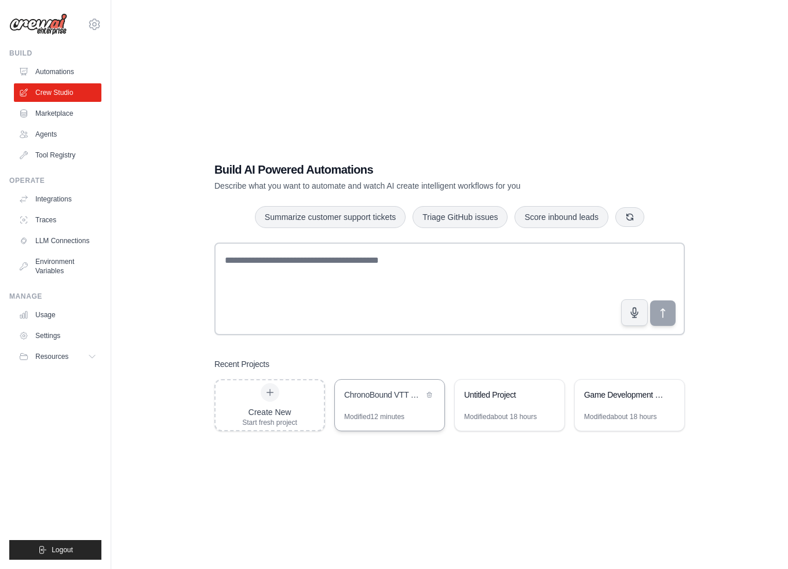
click at [378, 407] on div "ChronoBound VTT Engine - Multi-Agent Development Workflow" at bounding box center [389, 396] width 109 height 32
click at [50, 219] on link "Traces" at bounding box center [58, 220] width 87 height 19
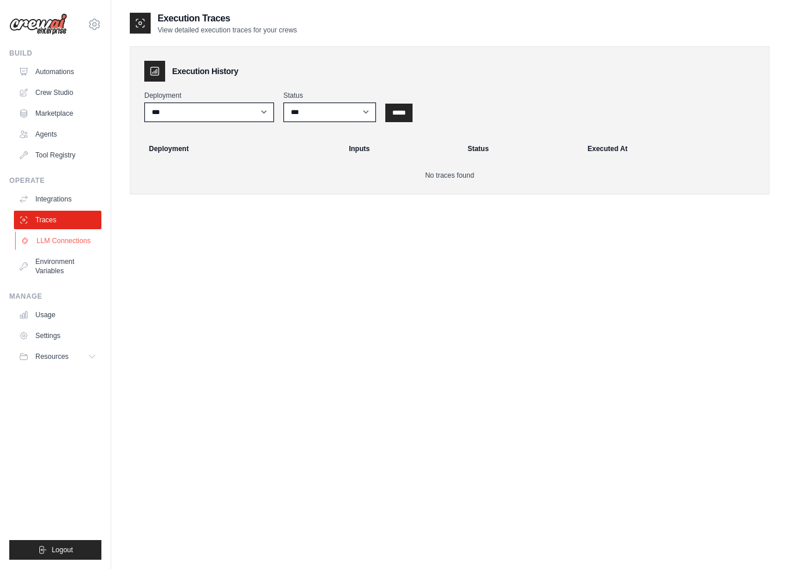
click at [49, 243] on link "LLM Connections" at bounding box center [58, 241] width 87 height 19
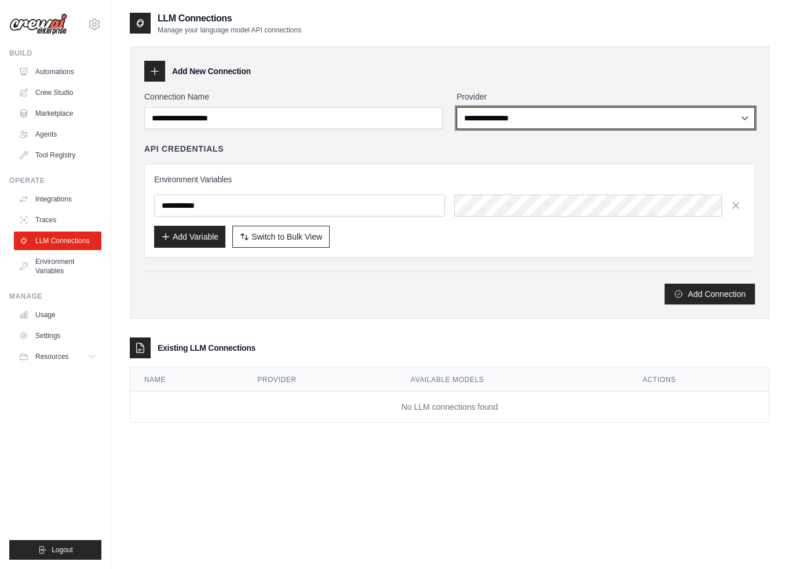
click at [535, 122] on select "**********" at bounding box center [605, 118] width 298 height 22
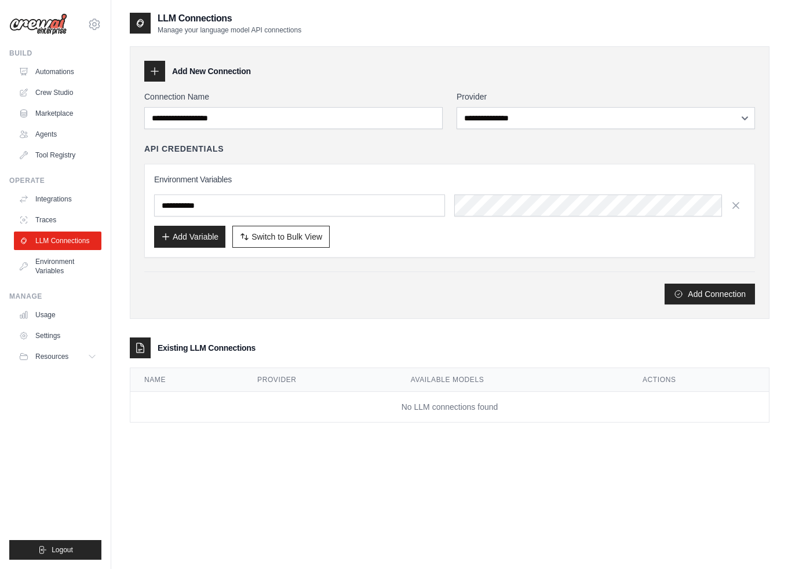
click at [470, 35] on div "**********" at bounding box center [449, 229] width 639 height 388
click at [60, 203] on link "Integrations" at bounding box center [58, 199] width 87 height 19
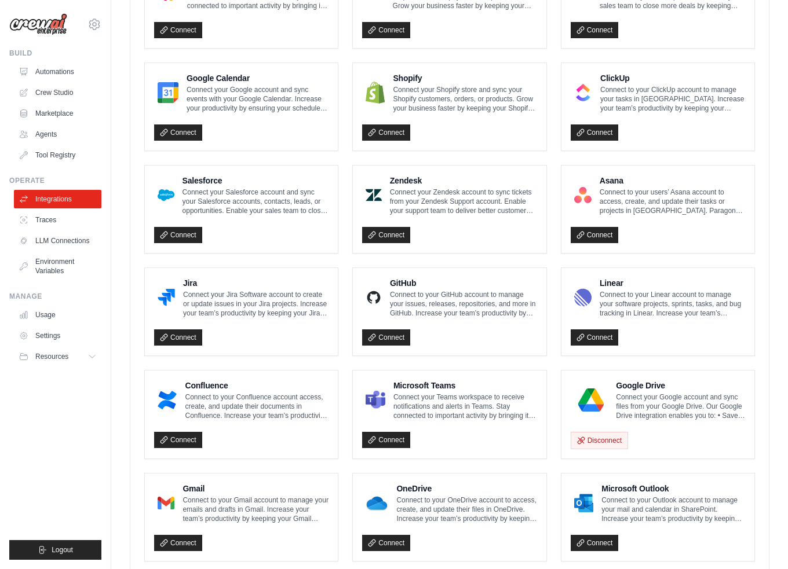
scroll to position [514, 0]
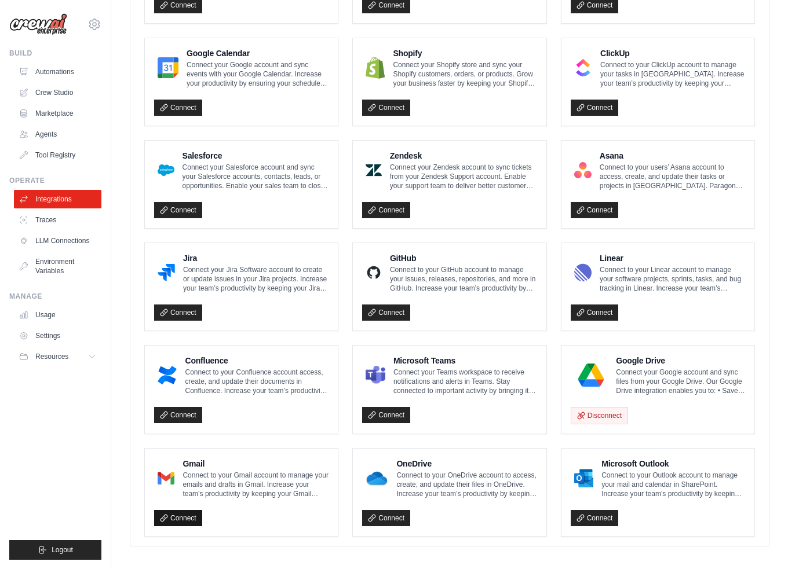
click at [188, 511] on link "Connect" at bounding box center [178, 518] width 48 height 16
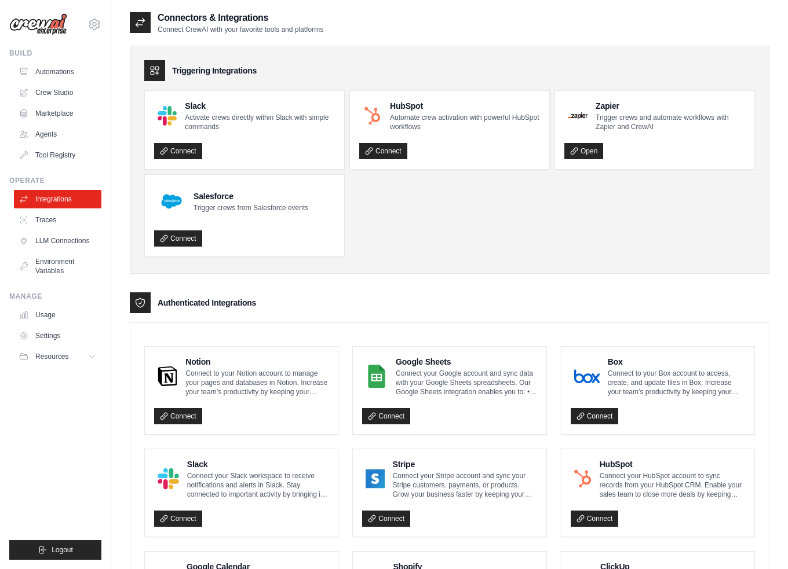
scroll to position [0, 0]
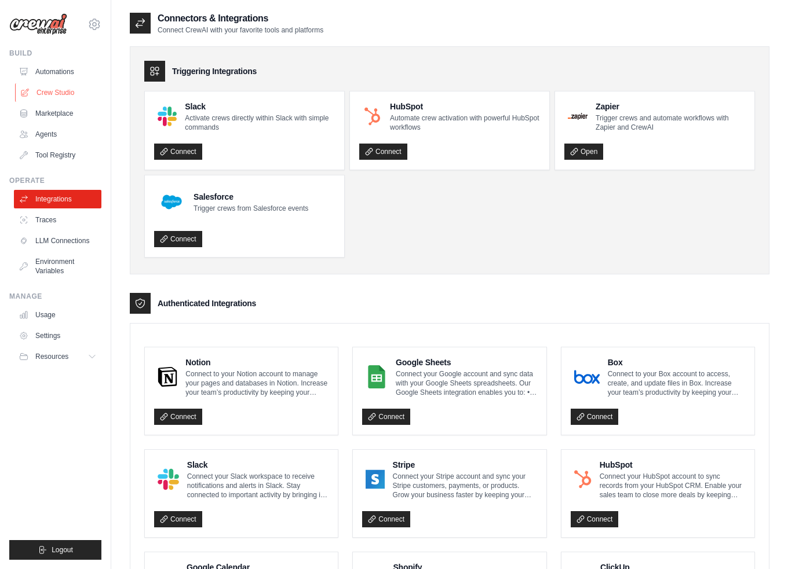
click at [63, 87] on link "Crew Studio" at bounding box center [58, 92] width 87 height 19
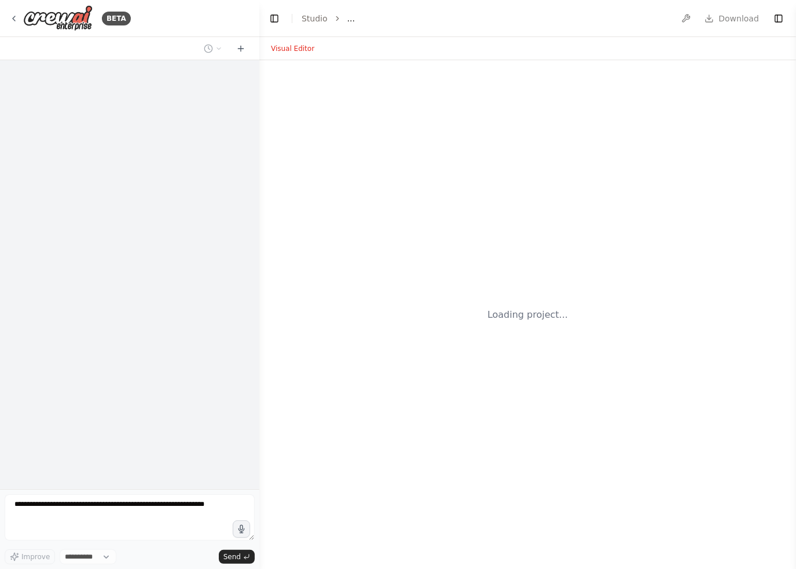
select select "****"
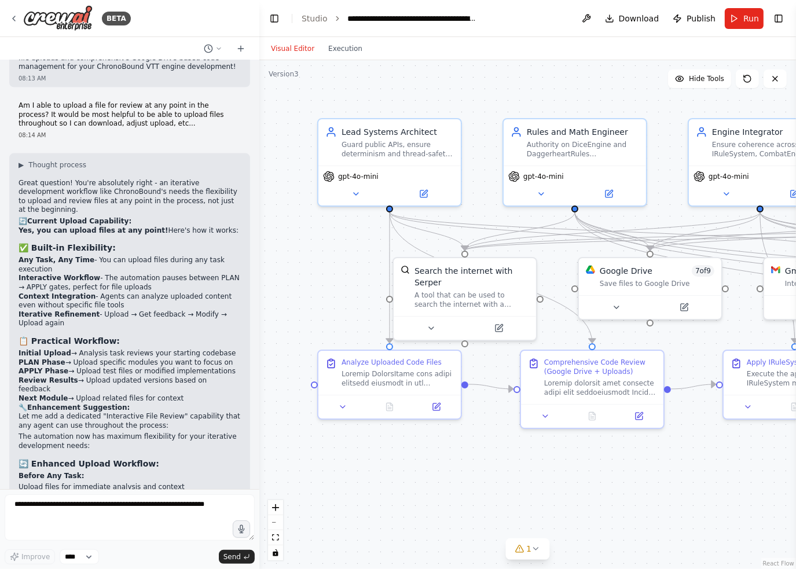
scroll to position [9440, 0]
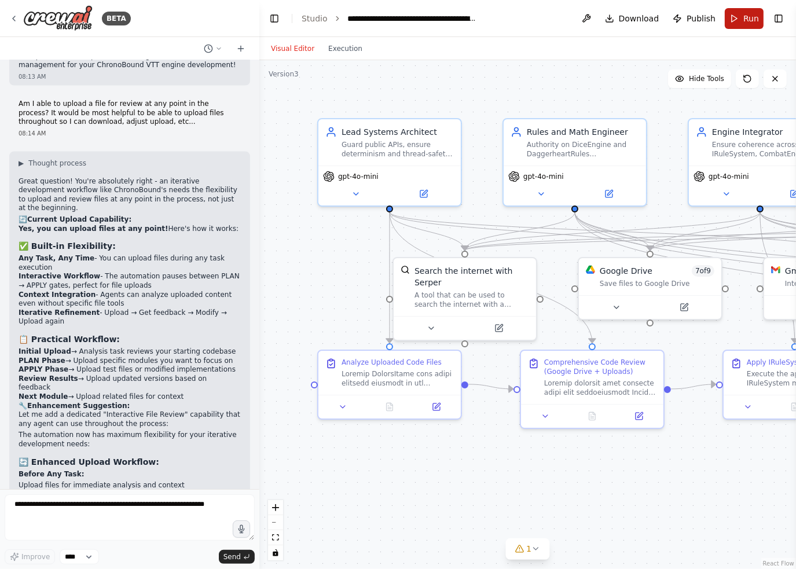
click at [738, 23] on button "Run" at bounding box center [744, 18] width 39 height 21
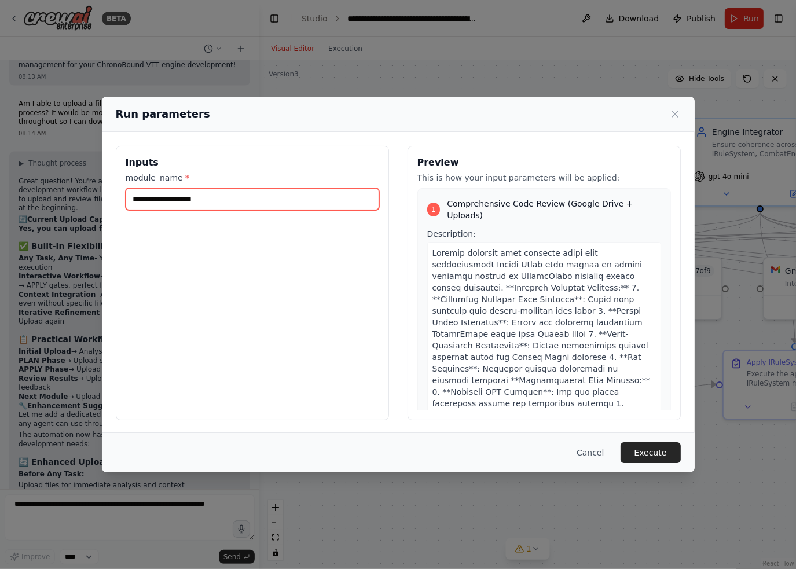
click at [234, 200] on input "module_name *" at bounding box center [253, 199] width 254 height 22
click at [193, 193] on input "module_name *" at bounding box center [253, 199] width 254 height 22
type input "**********"
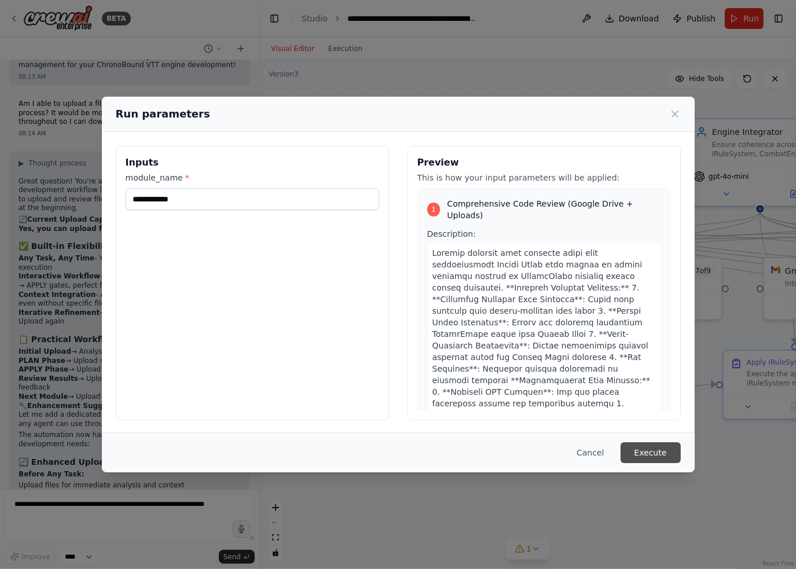
click at [658, 452] on button "Execute" at bounding box center [651, 452] width 60 height 21
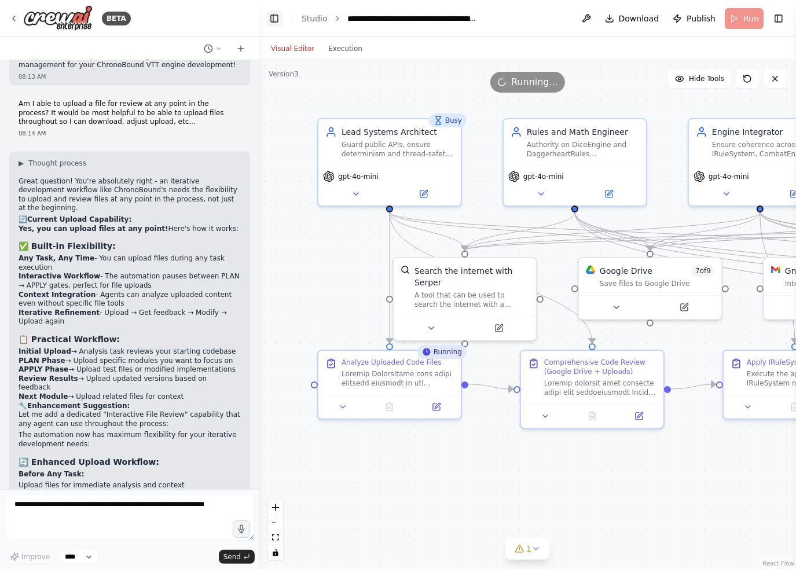
click at [277, 17] on button "Toggle Left Sidebar" at bounding box center [274, 18] width 16 height 16
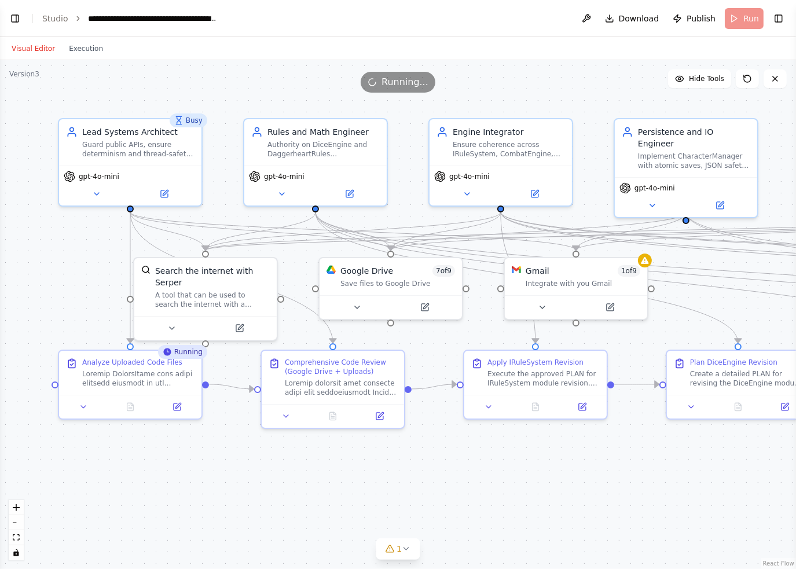
click at [23, 12] on header "**********" at bounding box center [398, 18] width 796 height 37
click at [21, 16] on button "Toggle Left Sidebar" at bounding box center [15, 18] width 16 height 16
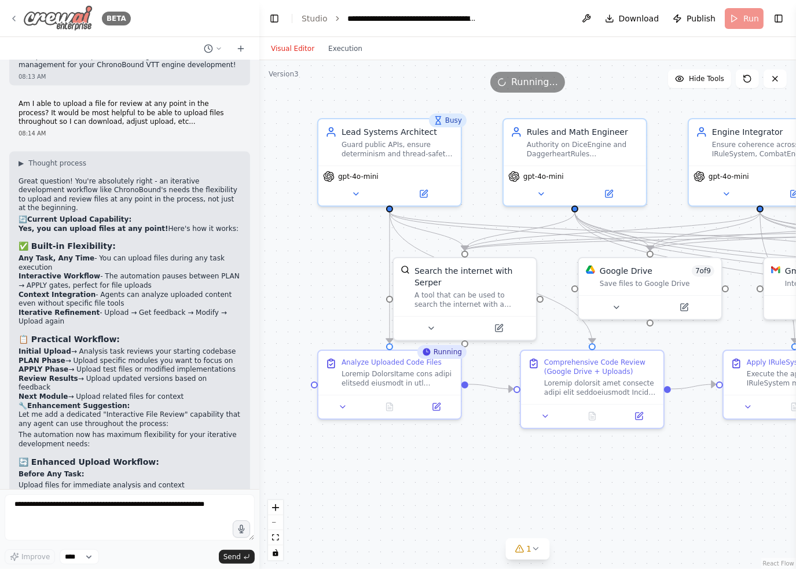
click at [19, 18] on div "BETA" at bounding box center [70, 18] width 122 height 26
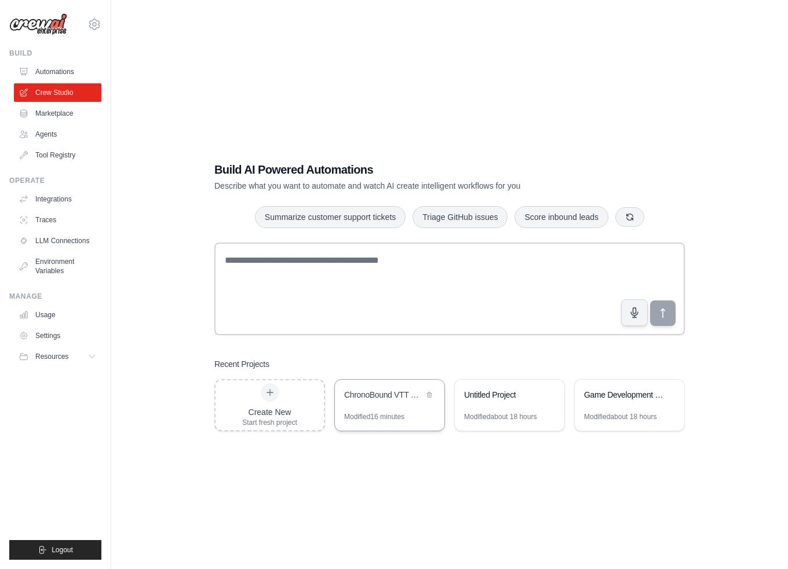
click at [402, 406] on div "ChronoBound VTT Engine - Multi-Agent Development Workflow" at bounding box center [389, 396] width 109 height 32
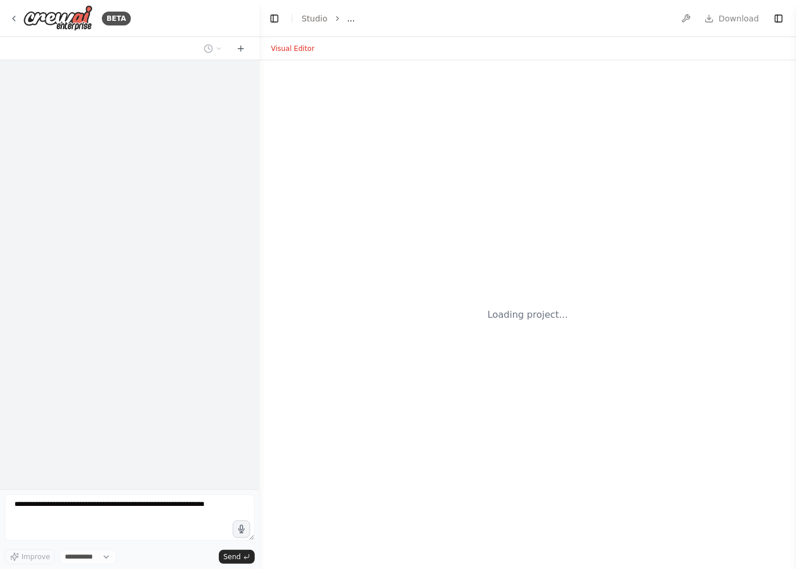
select select "****"
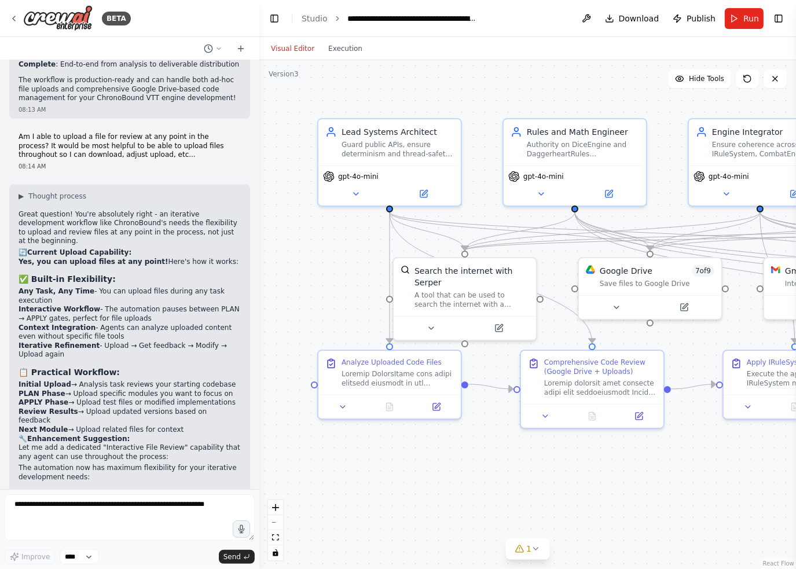
scroll to position [9440, 0]
